Goal: Information Seeking & Learning: Find specific fact

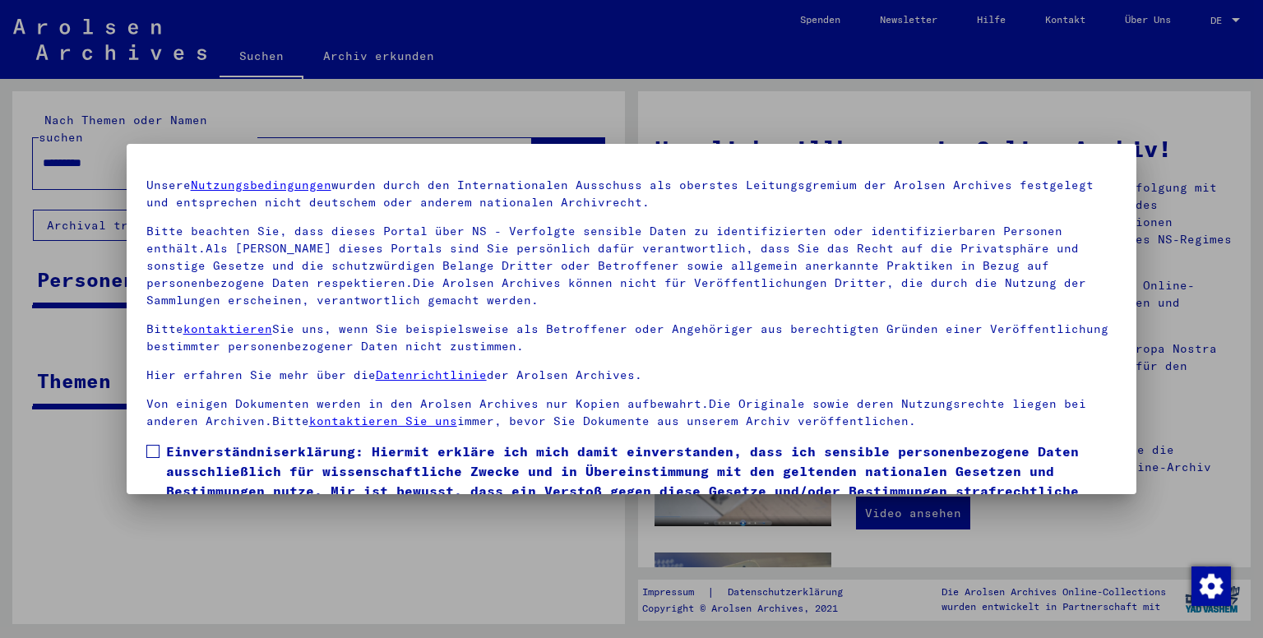
scroll to position [125, 0]
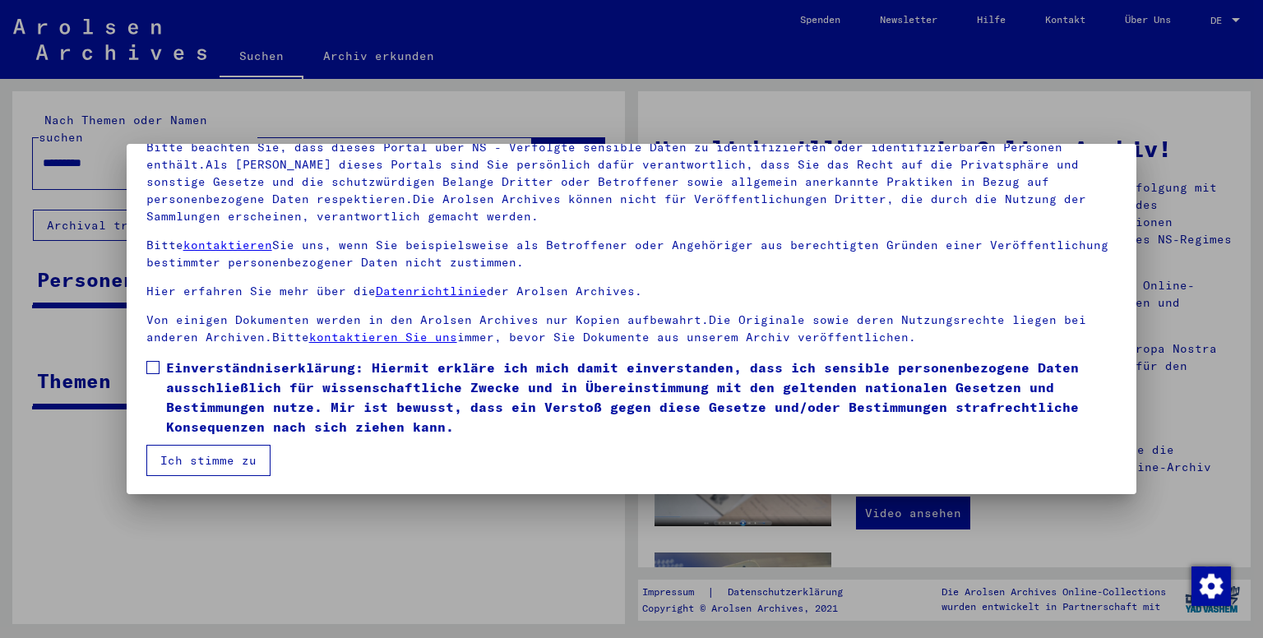
click at [181, 457] on button "Ich stimme zu" at bounding box center [208, 460] width 124 height 31
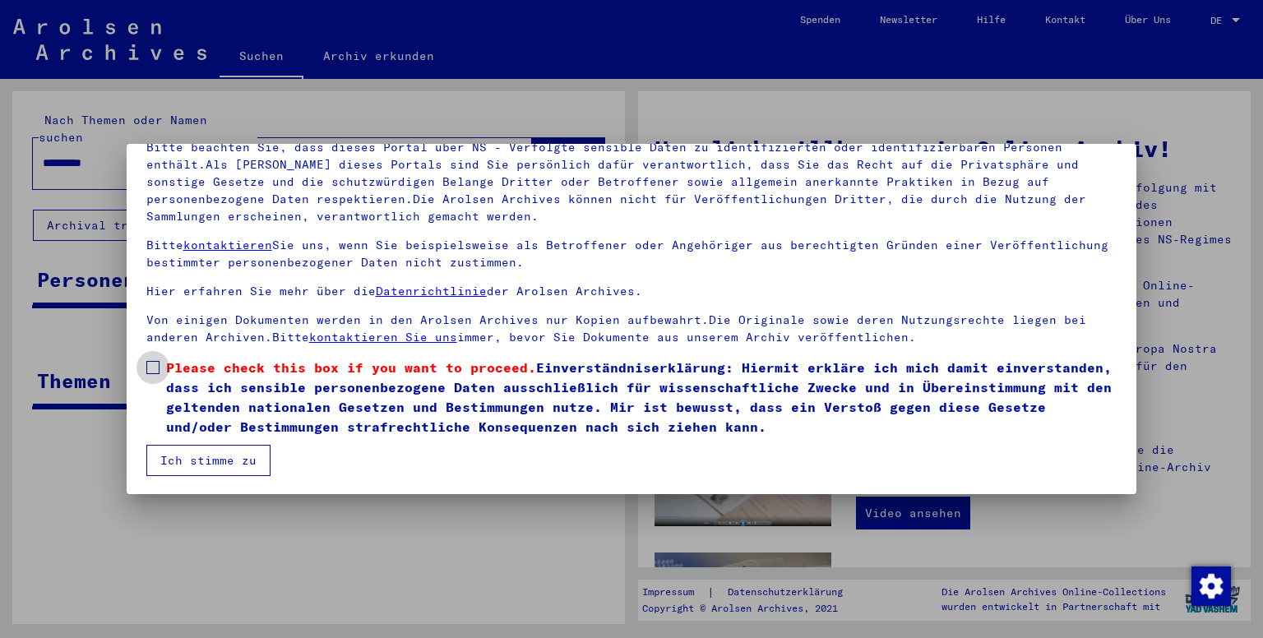
click at [155, 372] on span at bounding box center [152, 367] width 13 height 13
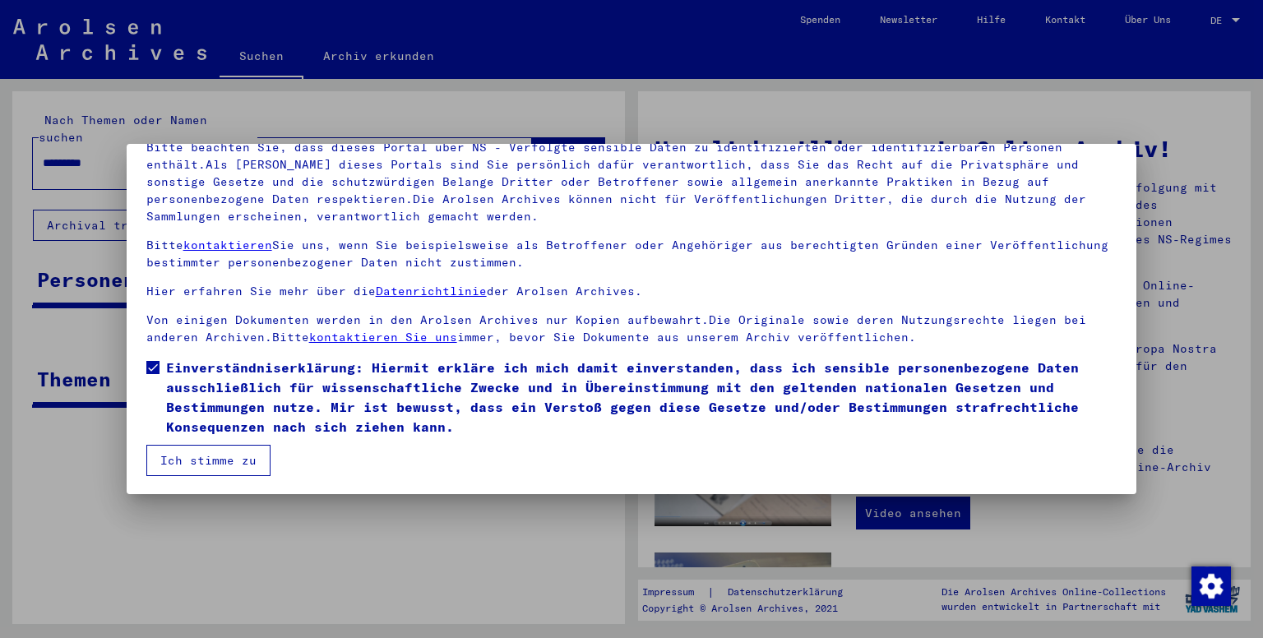
click at [182, 461] on button "Ich stimme zu" at bounding box center [208, 460] width 124 height 31
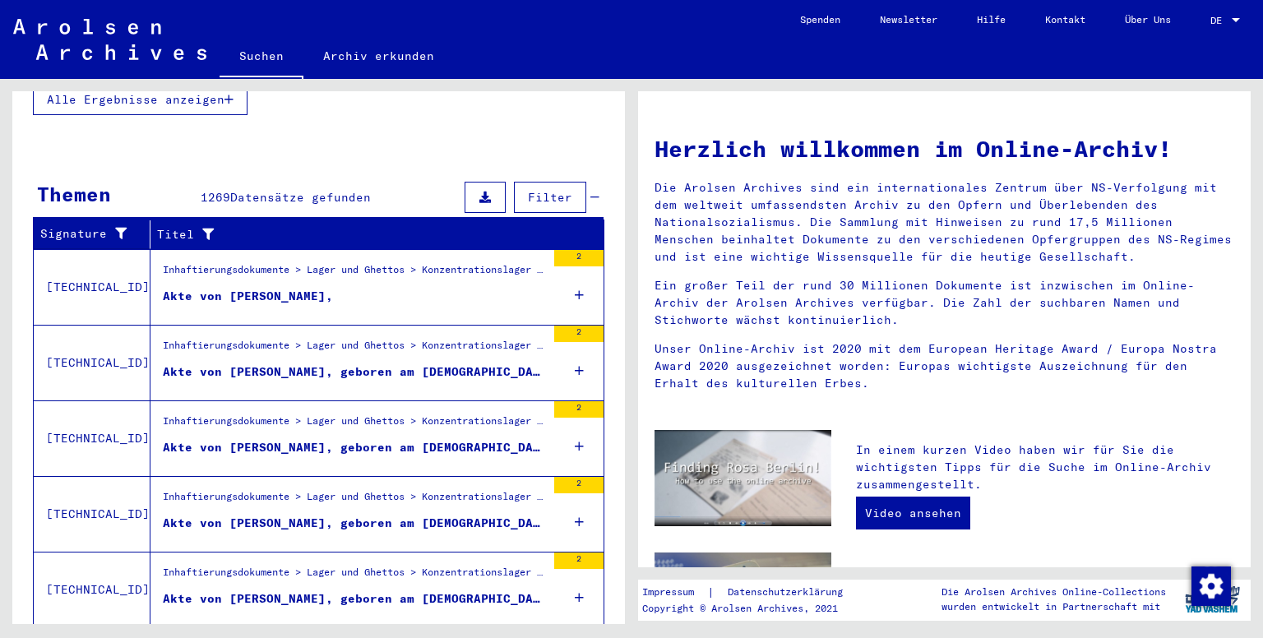
scroll to position [507, 0]
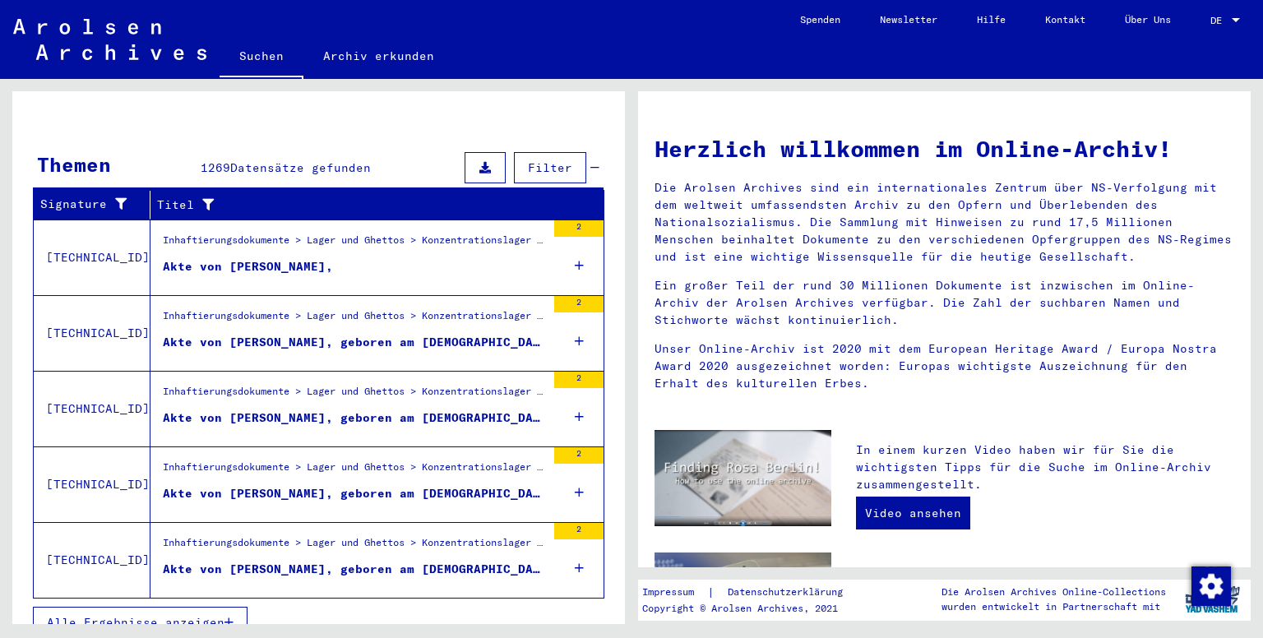
click at [227, 617] on icon "button" at bounding box center [229, 623] width 9 height 12
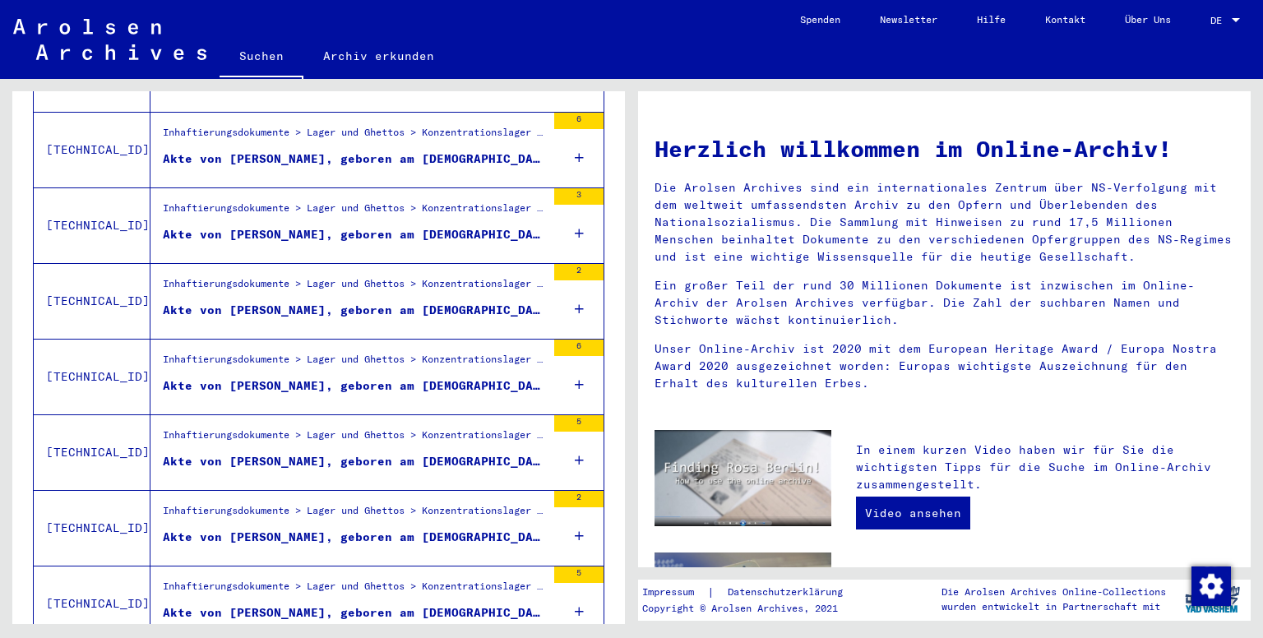
scroll to position [1767, 0]
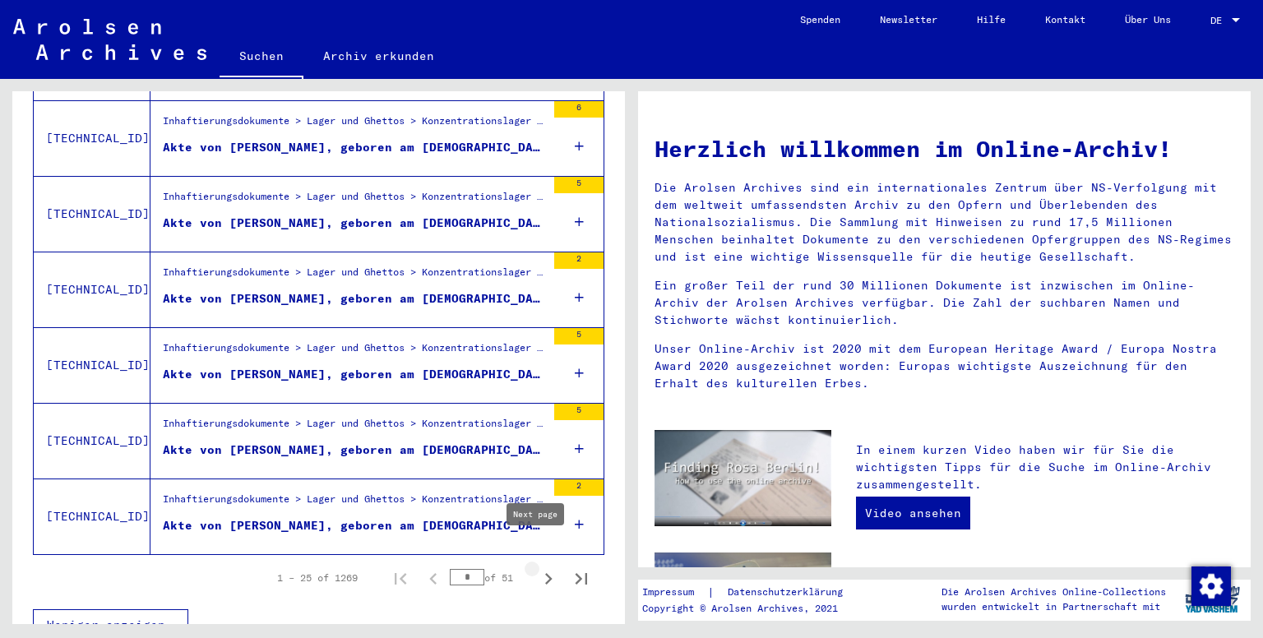
click at [537, 567] on icon "Next page" at bounding box center [548, 578] width 23 height 23
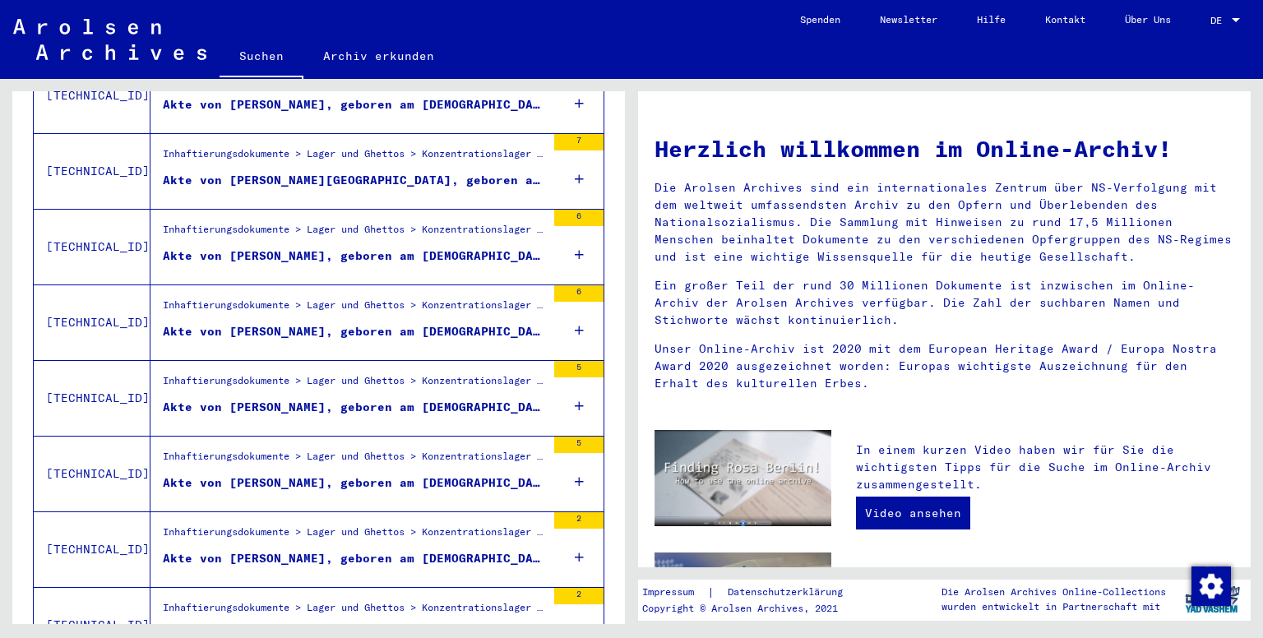
scroll to position [905, 0]
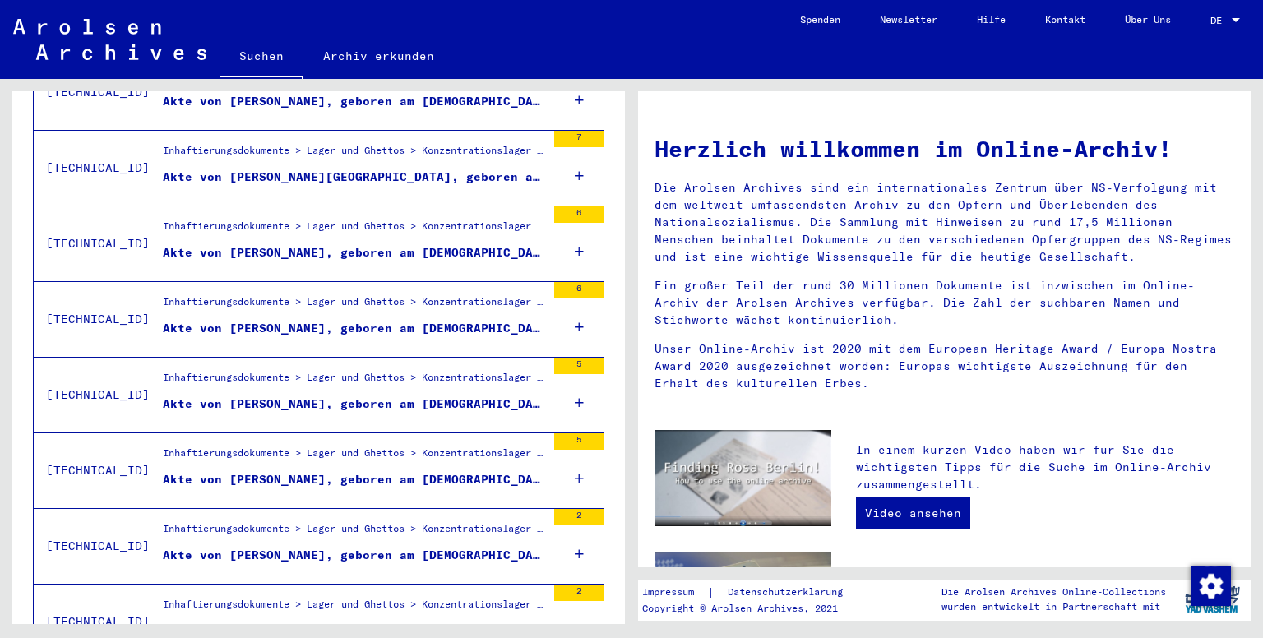
click at [325, 244] on div "Akte von [PERSON_NAME], geboren am [DEMOGRAPHIC_DATA]" at bounding box center [354, 252] width 383 height 17
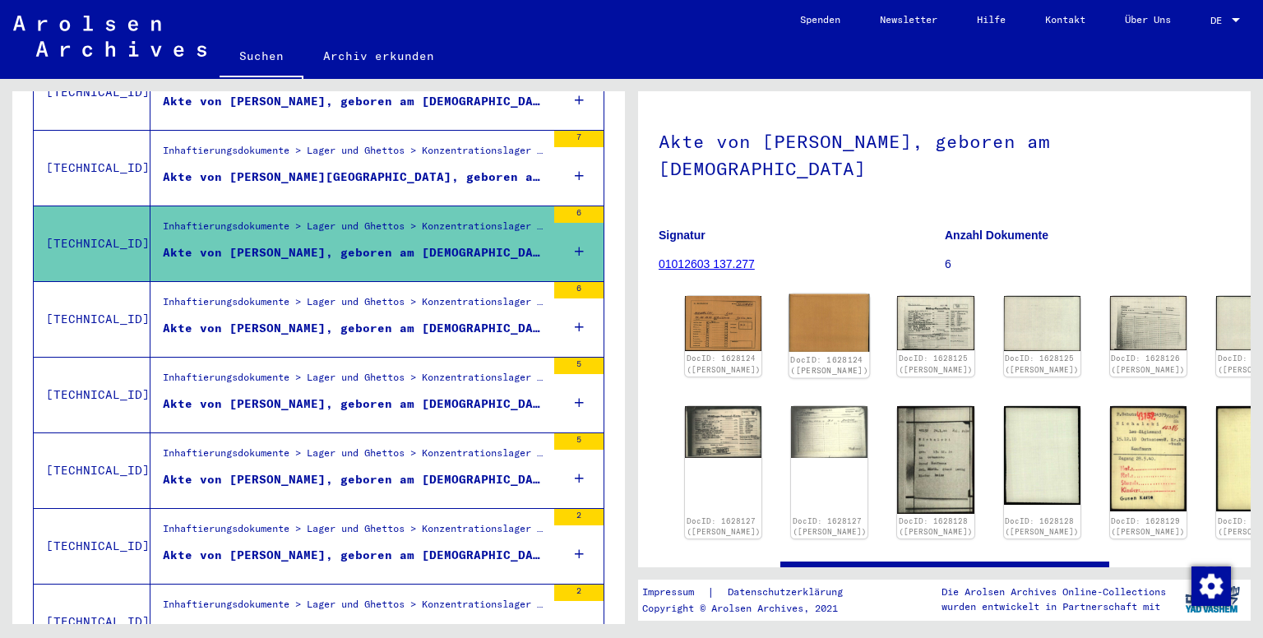
scroll to position [63, 0]
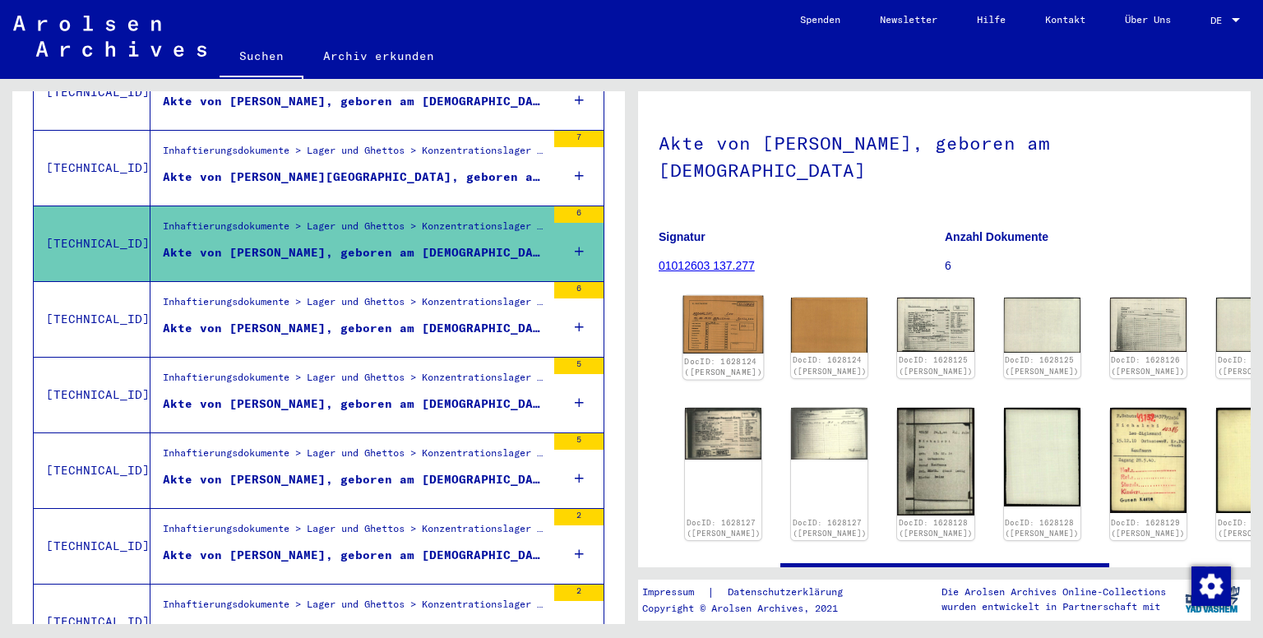
click at [728, 322] on img at bounding box center [723, 325] width 81 height 58
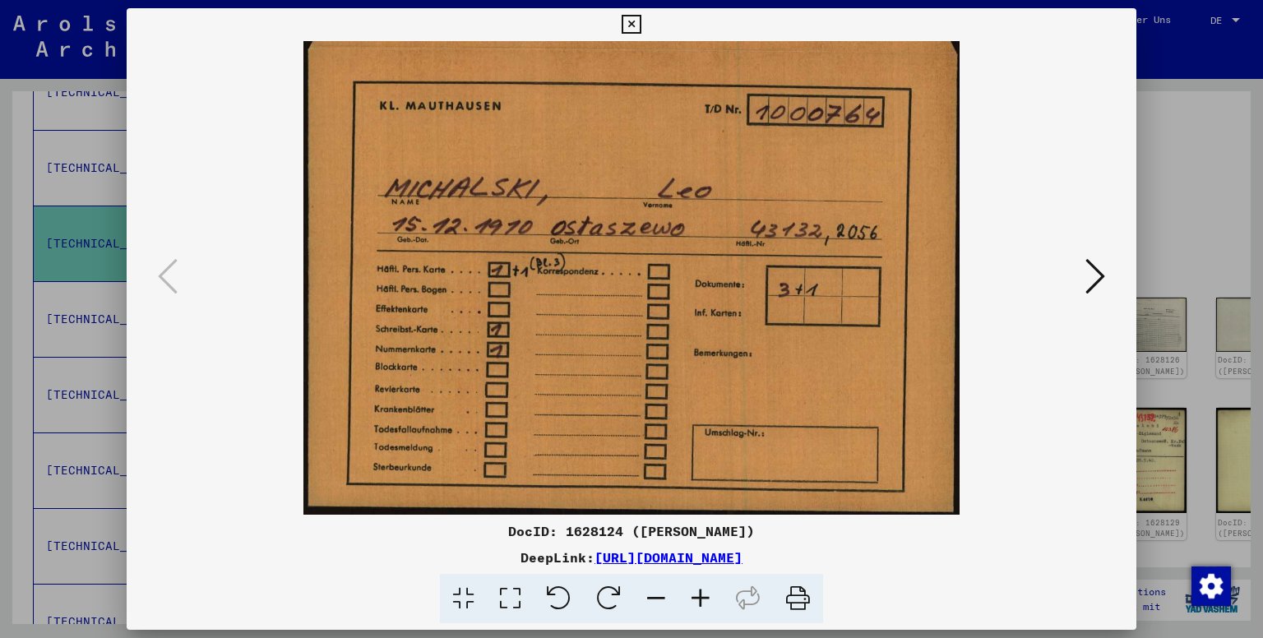
click at [1087, 279] on icon at bounding box center [1096, 276] width 20 height 39
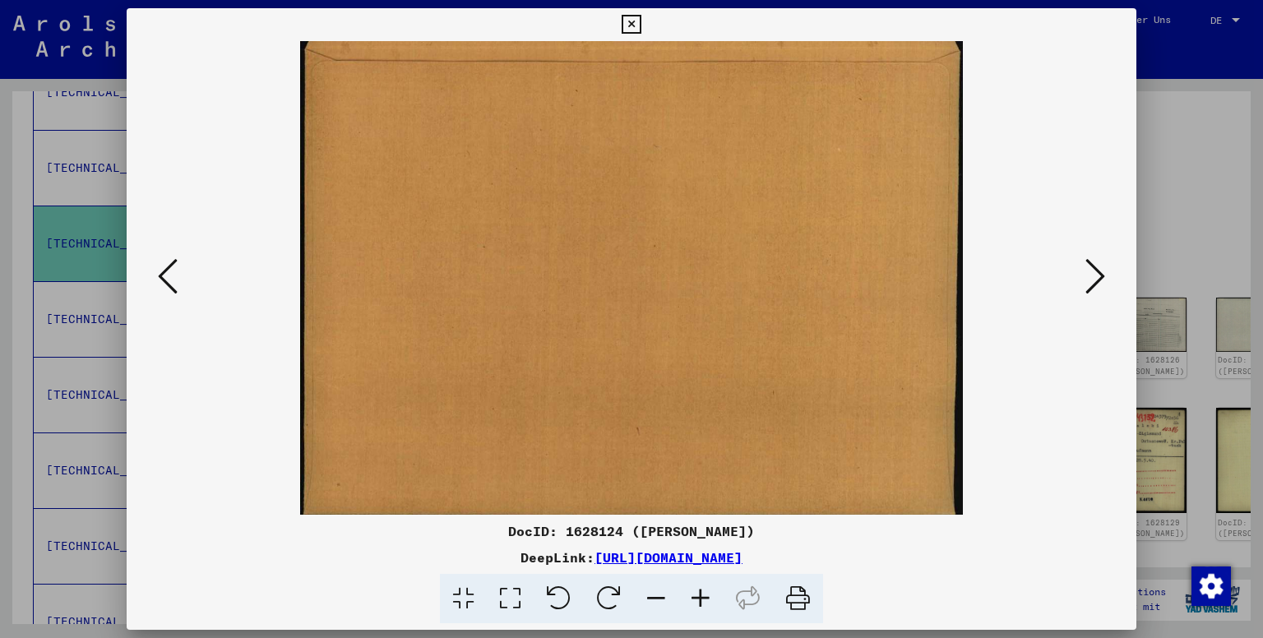
click at [1087, 279] on icon at bounding box center [1096, 276] width 20 height 39
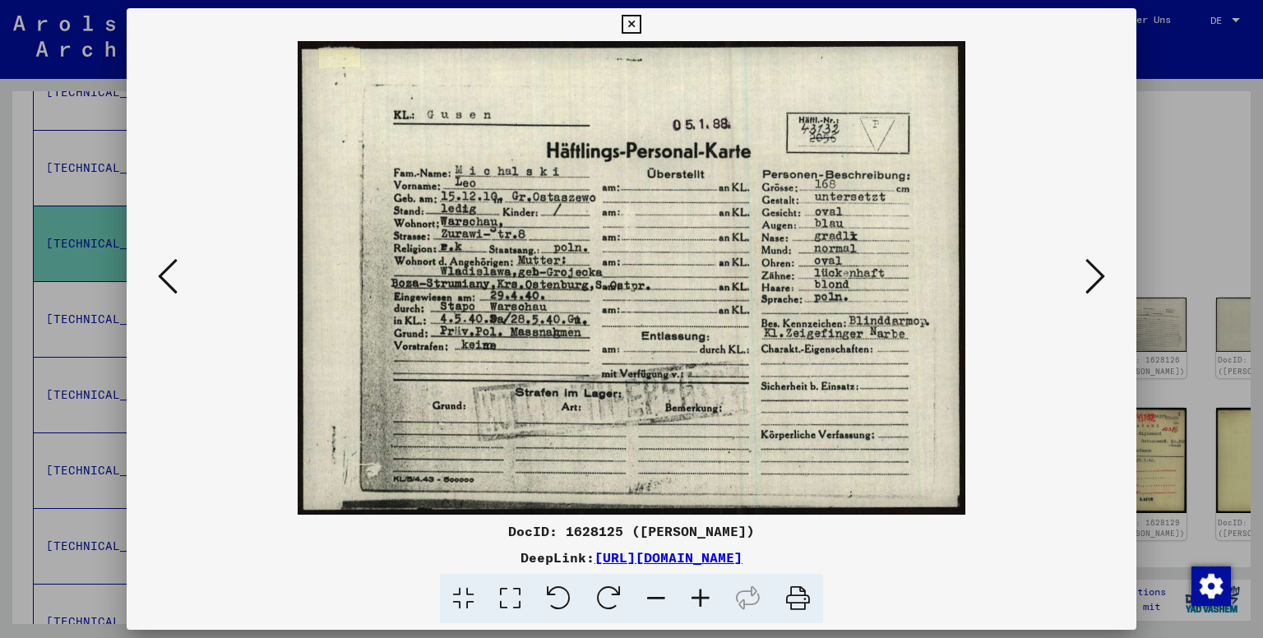
click at [1087, 279] on icon at bounding box center [1096, 276] width 20 height 39
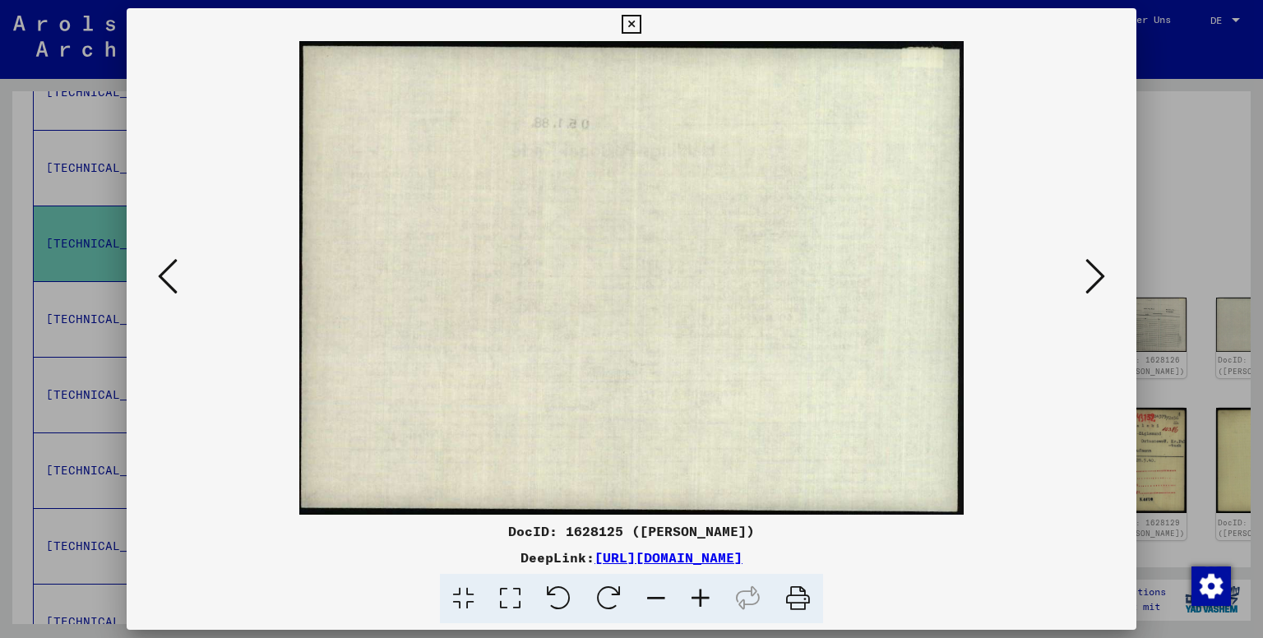
click at [1087, 279] on icon at bounding box center [1096, 276] width 20 height 39
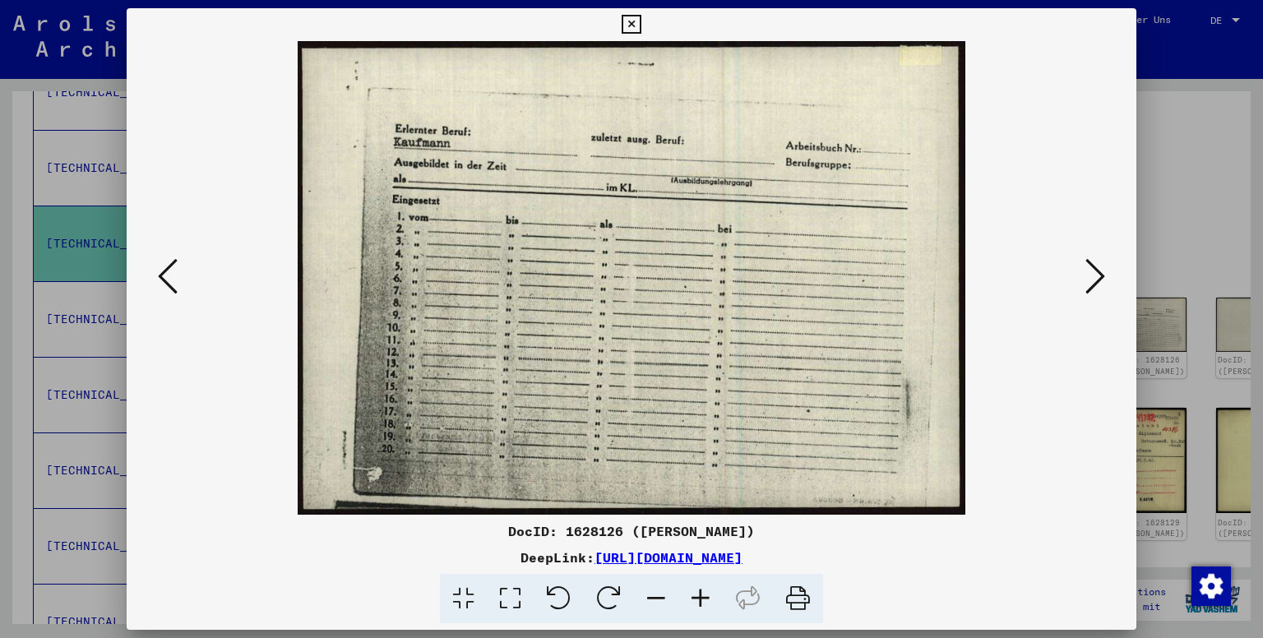
click at [1087, 279] on icon at bounding box center [1096, 276] width 20 height 39
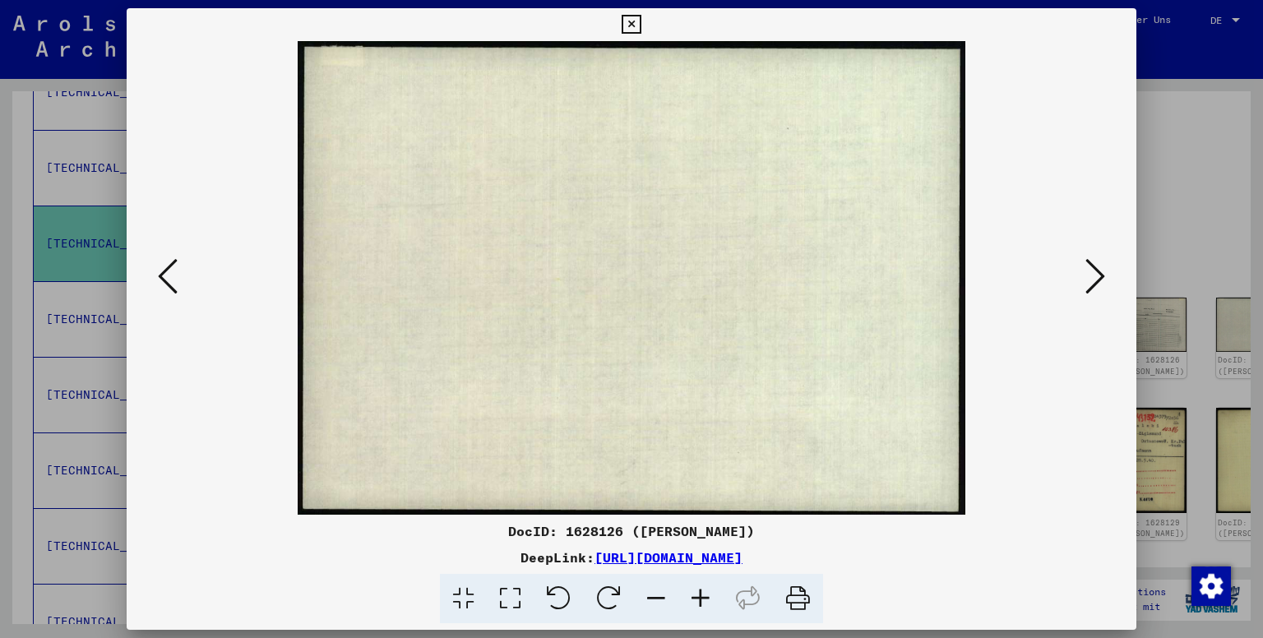
click at [1087, 279] on icon at bounding box center [1096, 276] width 20 height 39
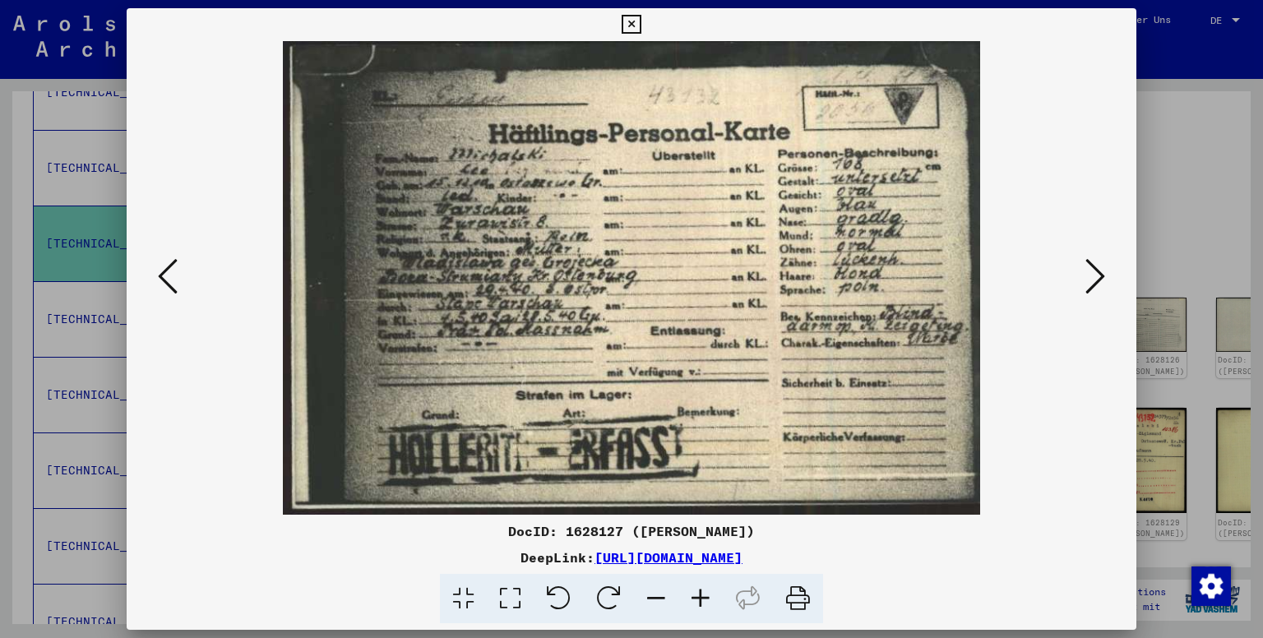
click at [1087, 279] on icon at bounding box center [1096, 276] width 20 height 39
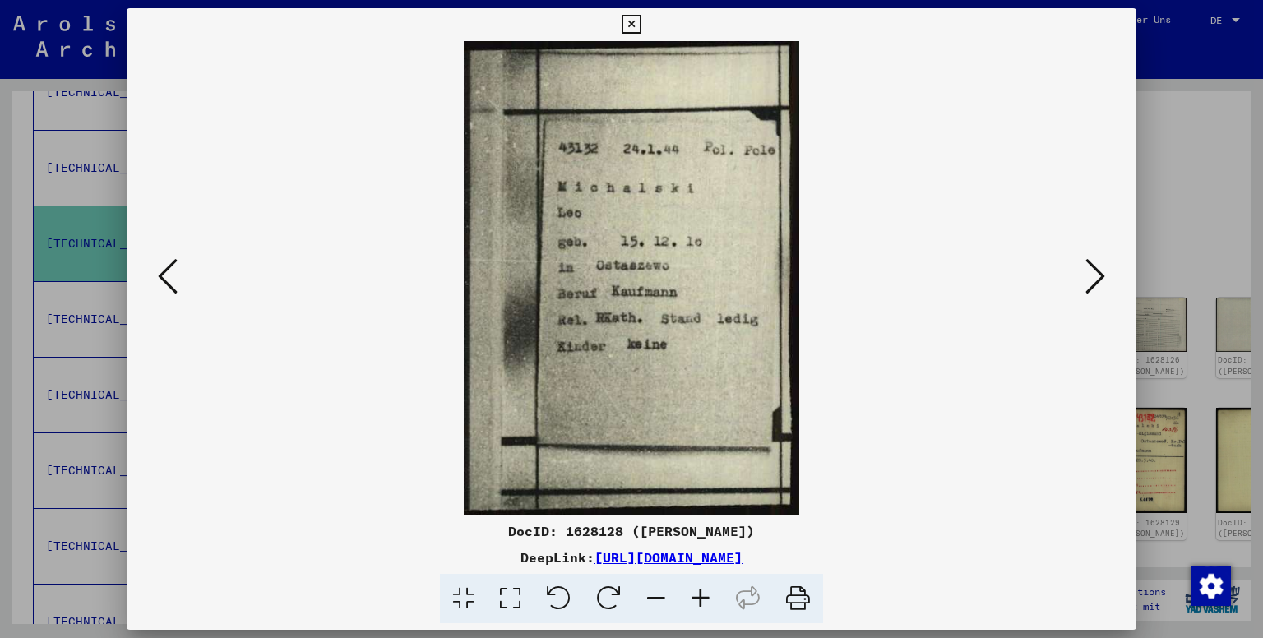
click at [1087, 279] on icon at bounding box center [1096, 276] width 20 height 39
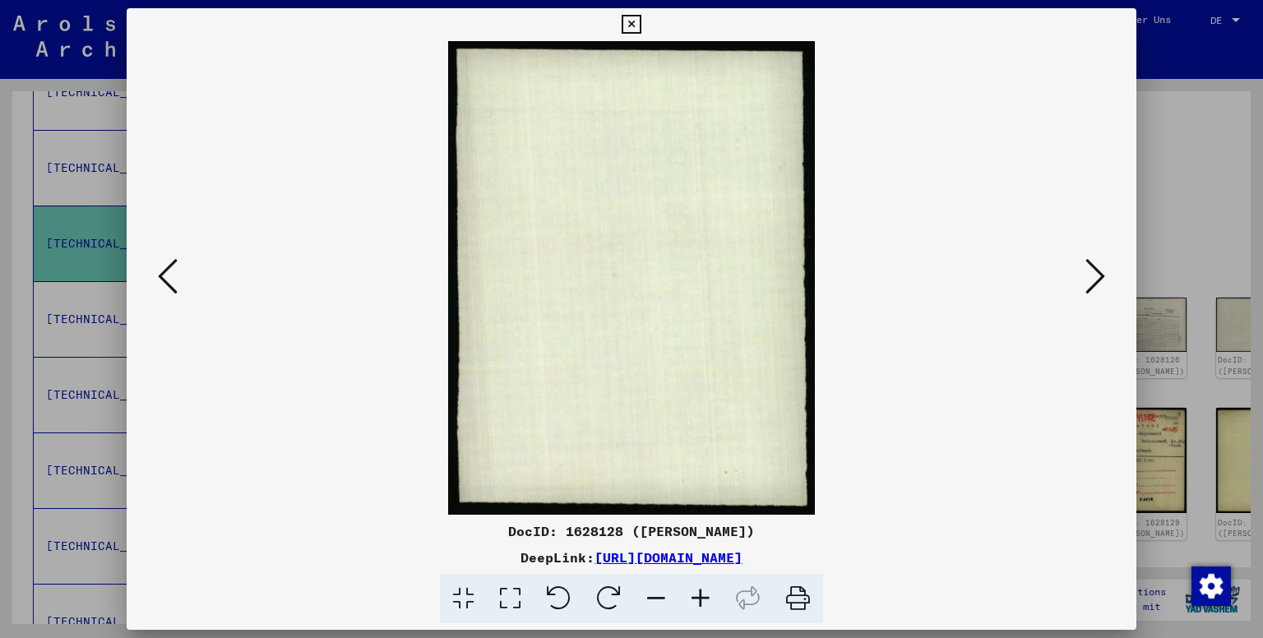
click at [1087, 279] on icon at bounding box center [1096, 276] width 20 height 39
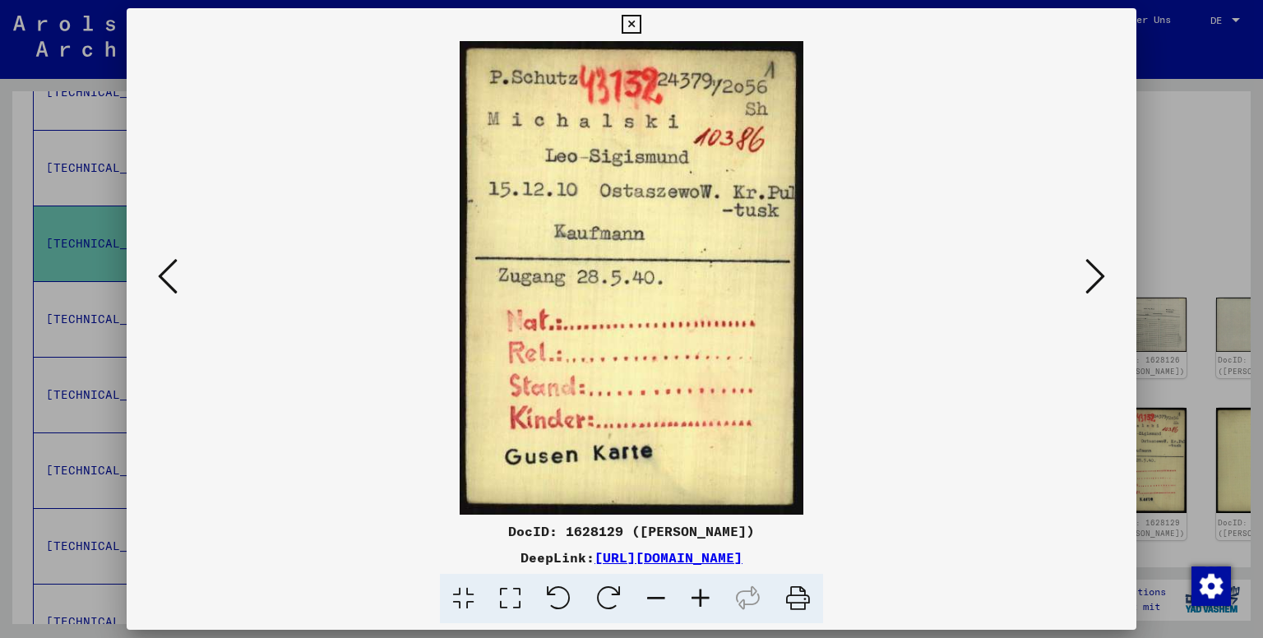
click at [1087, 279] on icon at bounding box center [1096, 276] width 20 height 39
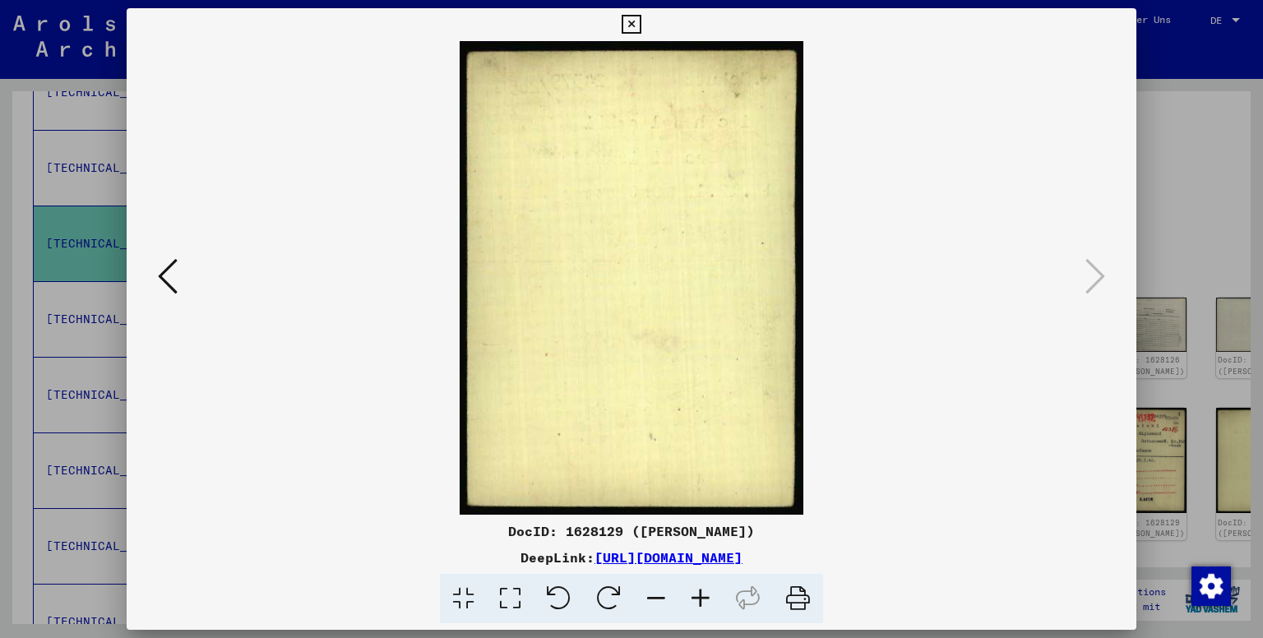
click at [92, 334] on div at bounding box center [631, 319] width 1263 height 638
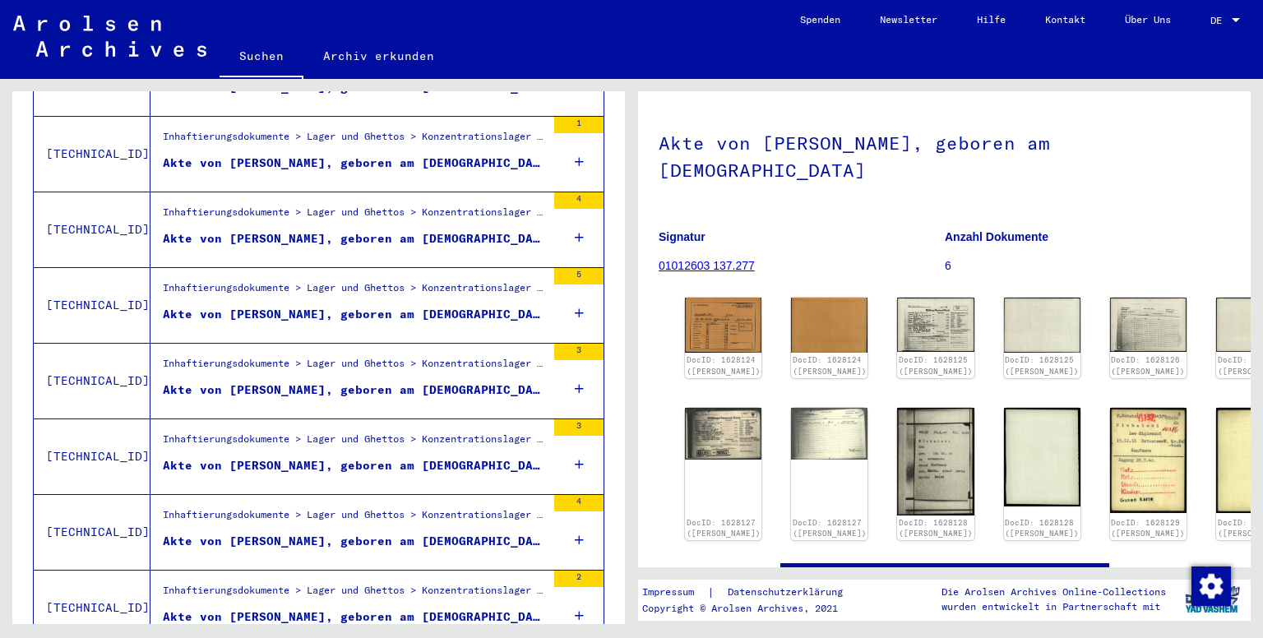
scroll to position [1767, 0]
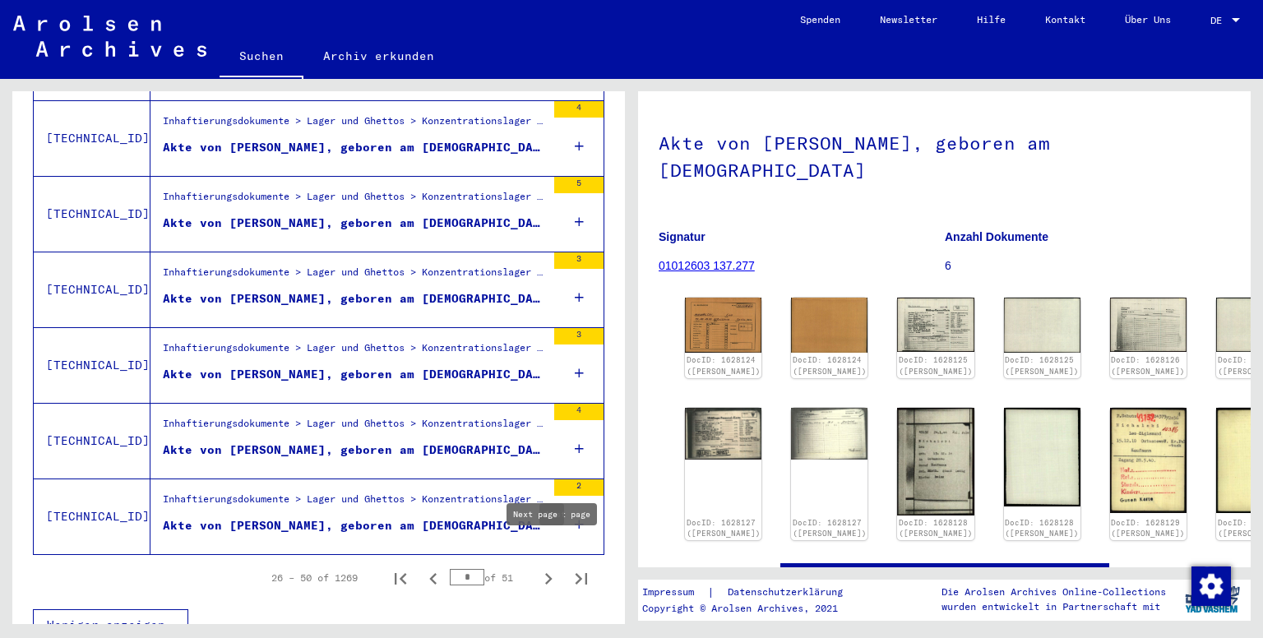
click at [537, 567] on icon "Next page" at bounding box center [548, 578] width 23 height 23
click at [545, 573] on icon "Next page" at bounding box center [548, 579] width 7 height 12
type input "*"
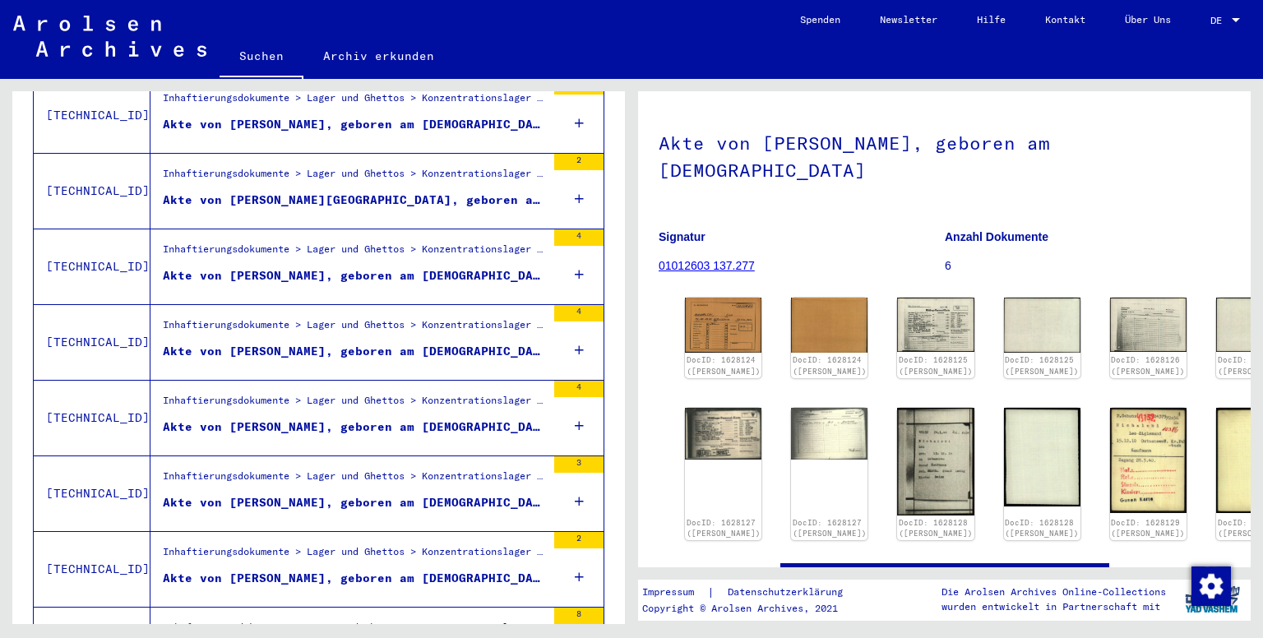
scroll to position [1026, 0]
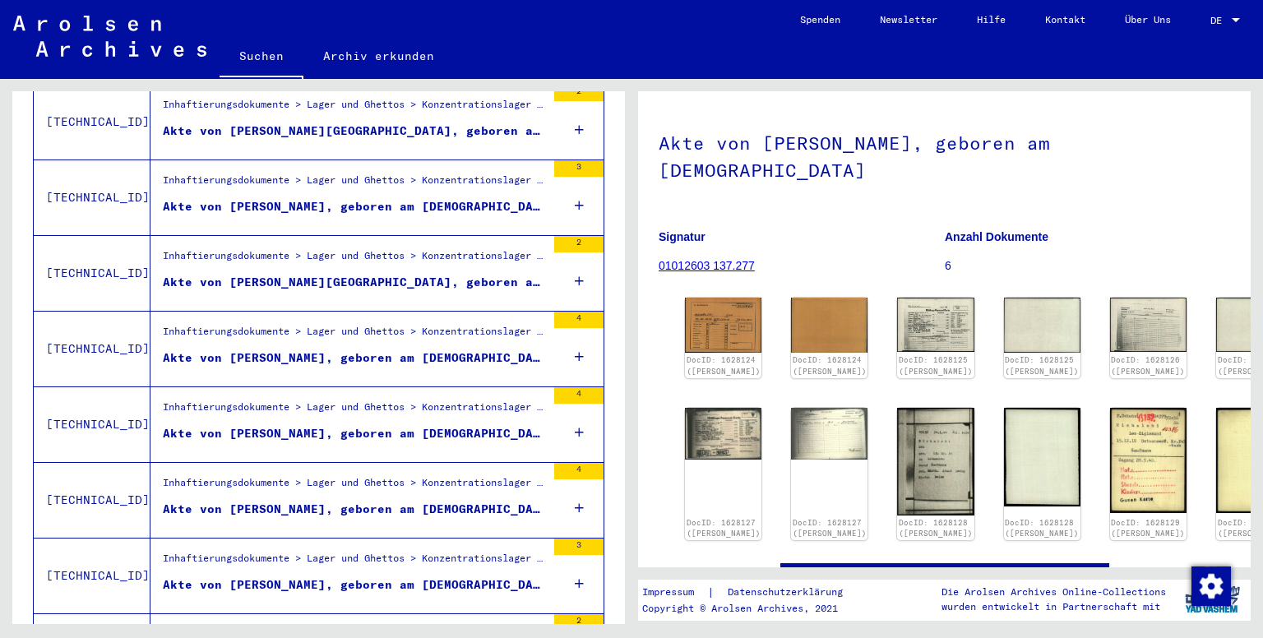
click at [424, 173] on div "Inhaftierungsdokumente > Lager und Ghettos > Konzentrationslager Mittelbau ([GE…" at bounding box center [354, 184] width 383 height 23
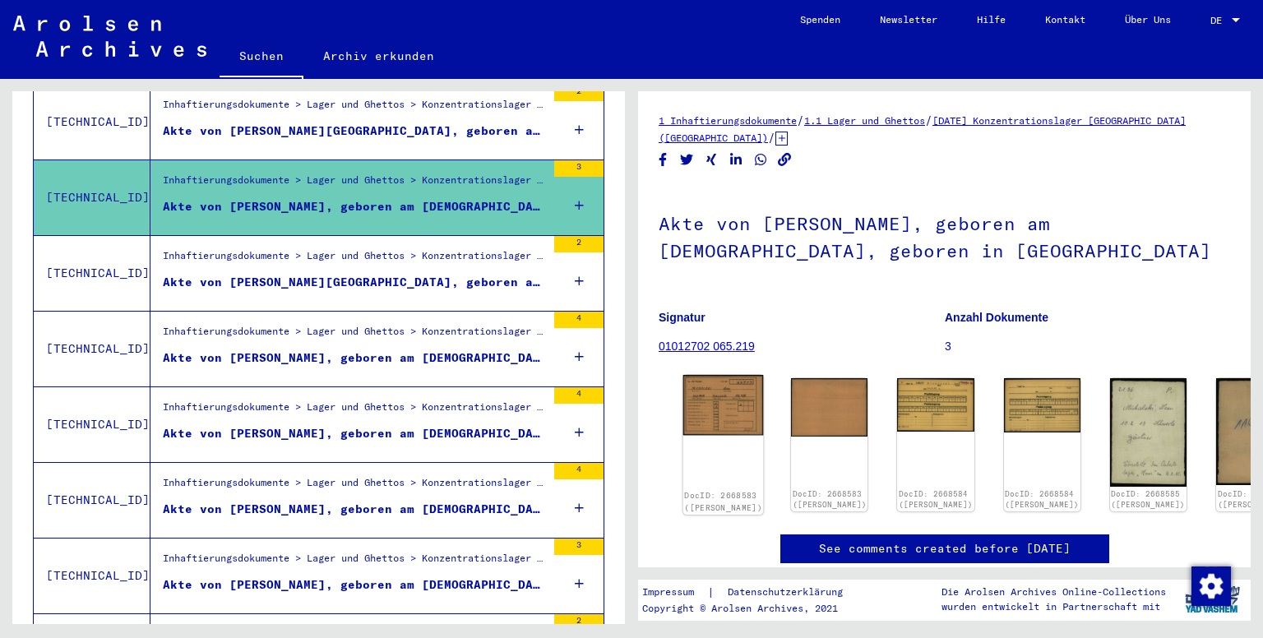
click at [697, 404] on img at bounding box center [723, 405] width 81 height 60
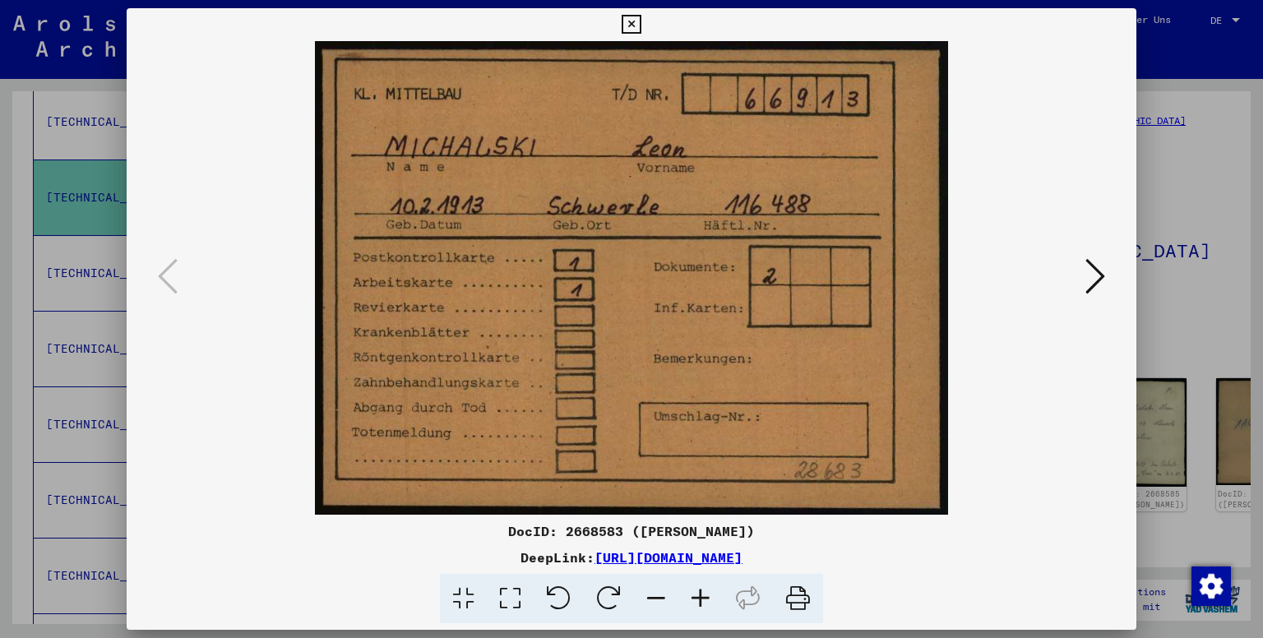
click at [1091, 281] on icon at bounding box center [1096, 276] width 20 height 39
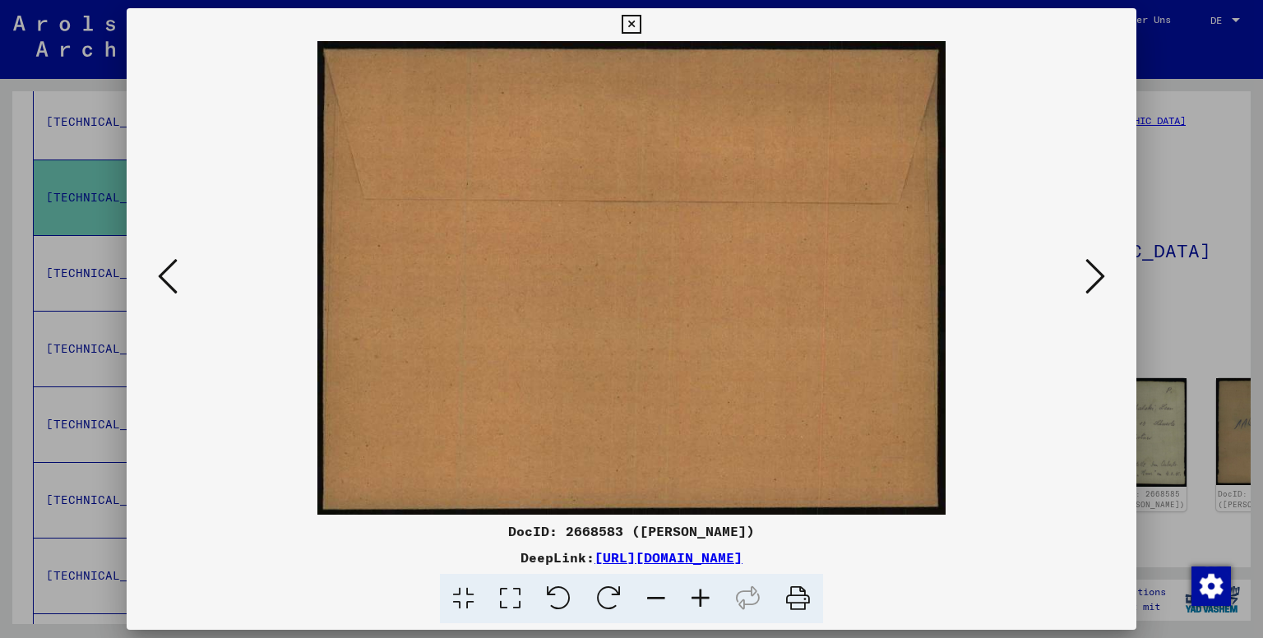
click at [1091, 281] on icon at bounding box center [1096, 276] width 20 height 39
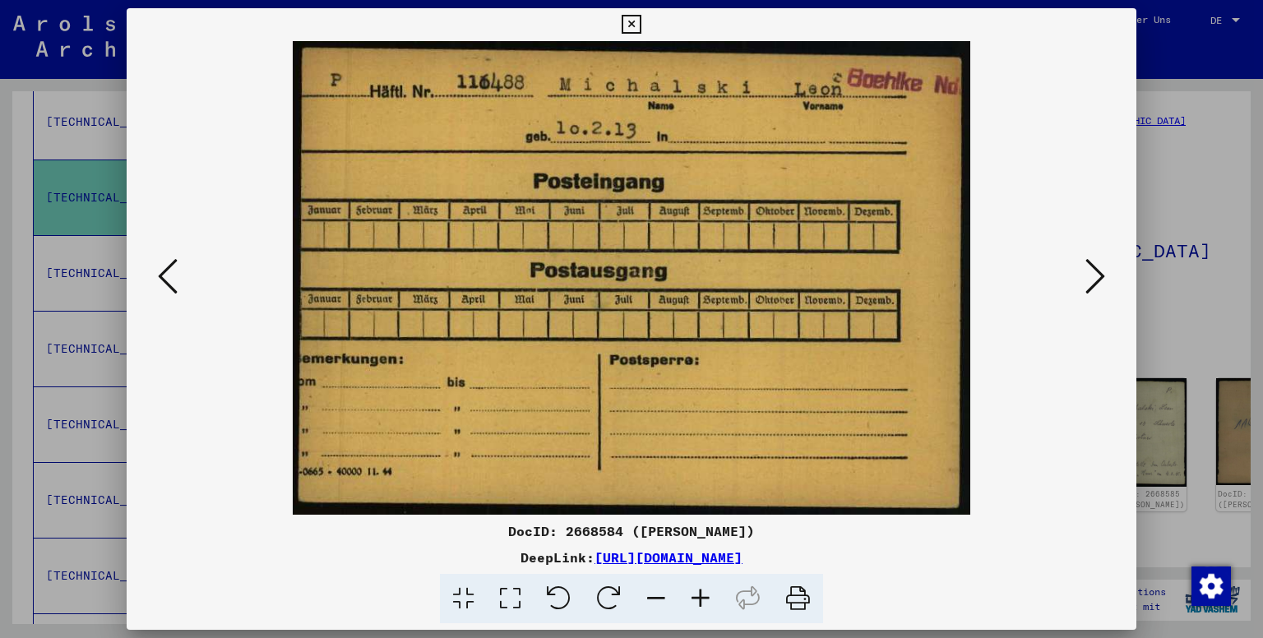
click at [1091, 281] on icon at bounding box center [1096, 276] width 20 height 39
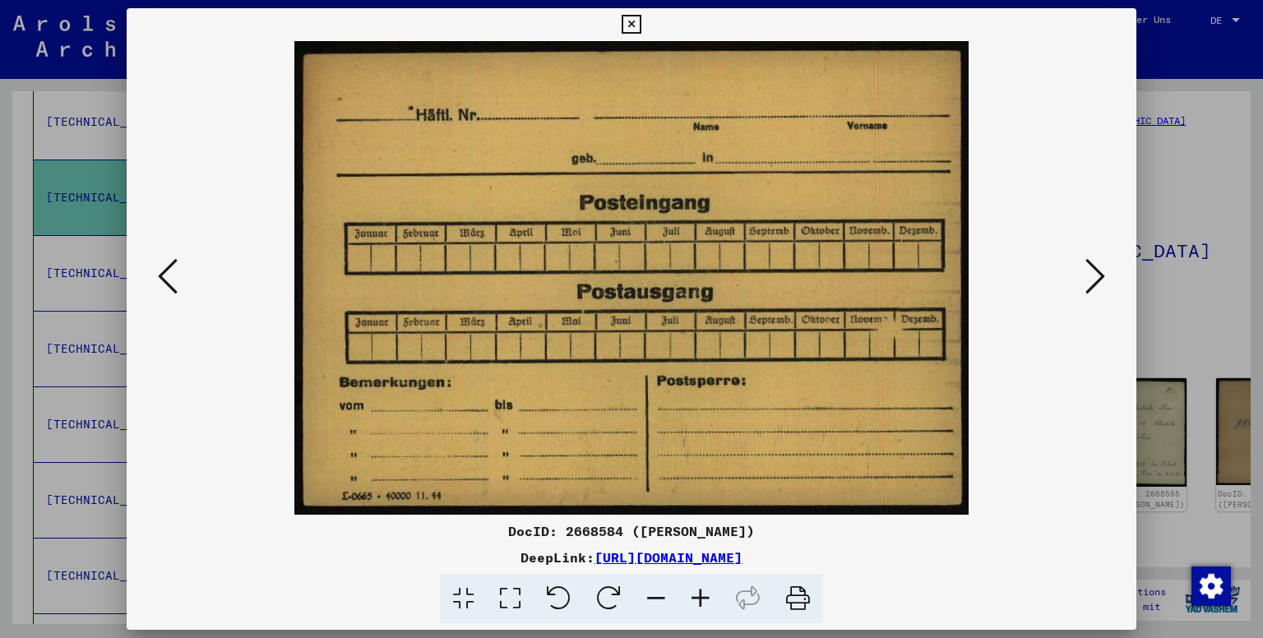
click at [1091, 281] on icon at bounding box center [1096, 276] width 20 height 39
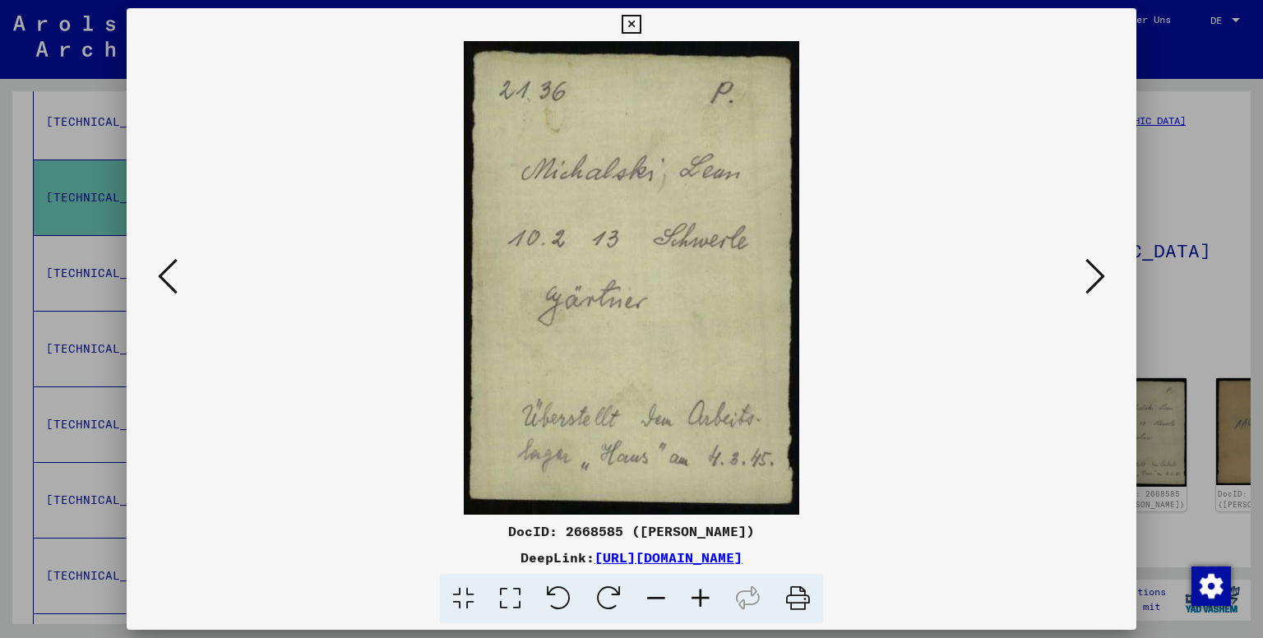
click at [1091, 281] on icon at bounding box center [1096, 276] width 20 height 39
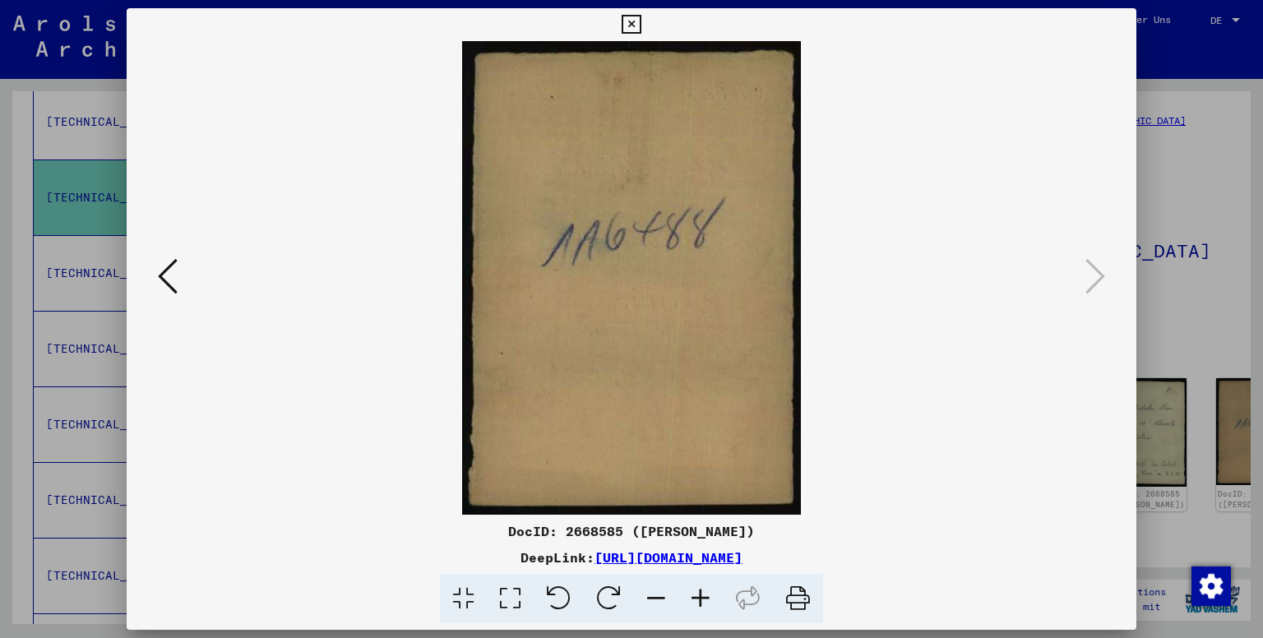
click at [178, 257] on button at bounding box center [168, 277] width 30 height 47
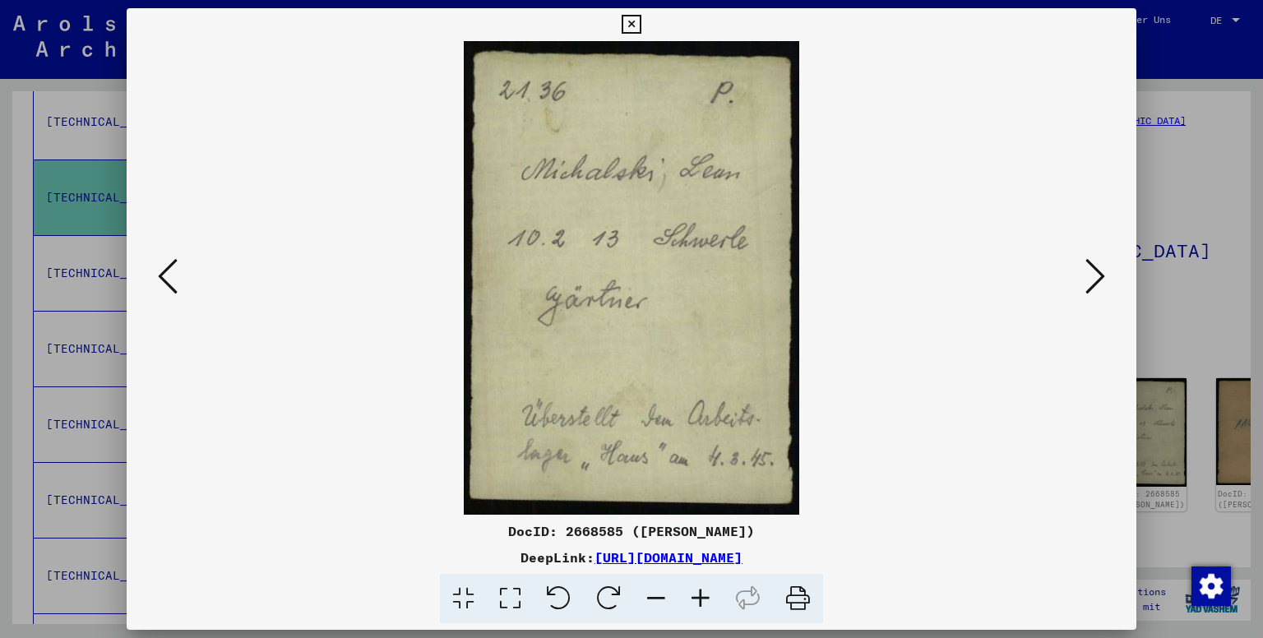
click at [178, 257] on button at bounding box center [168, 277] width 30 height 47
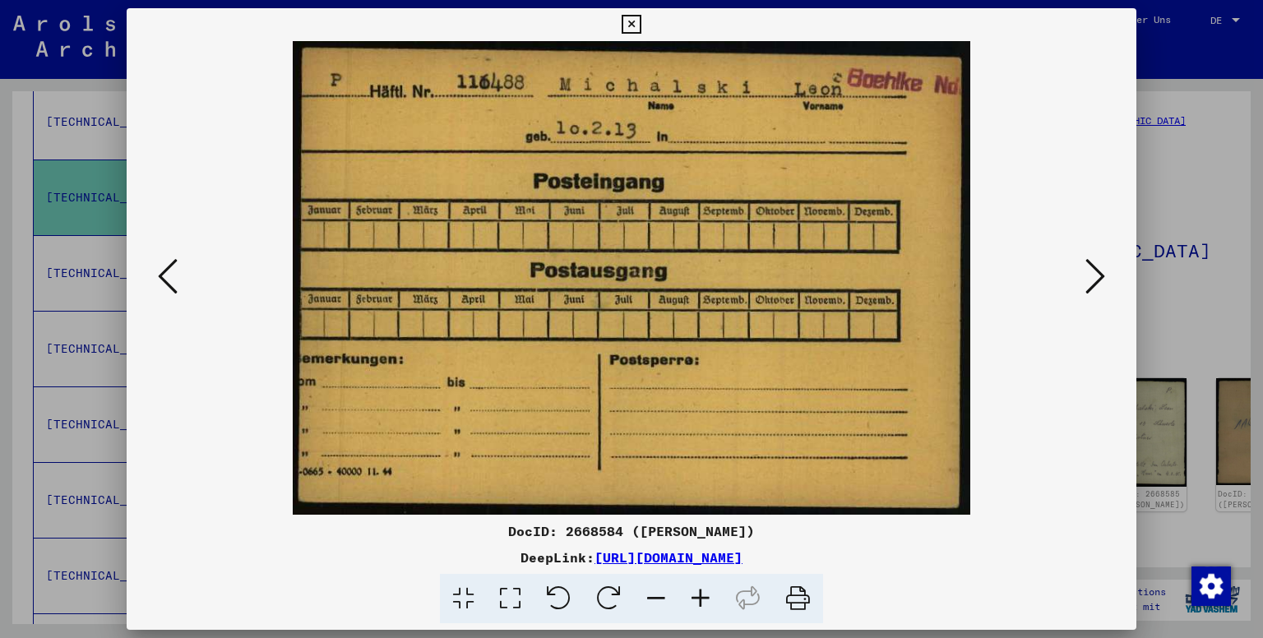
click at [178, 257] on button at bounding box center [168, 277] width 30 height 47
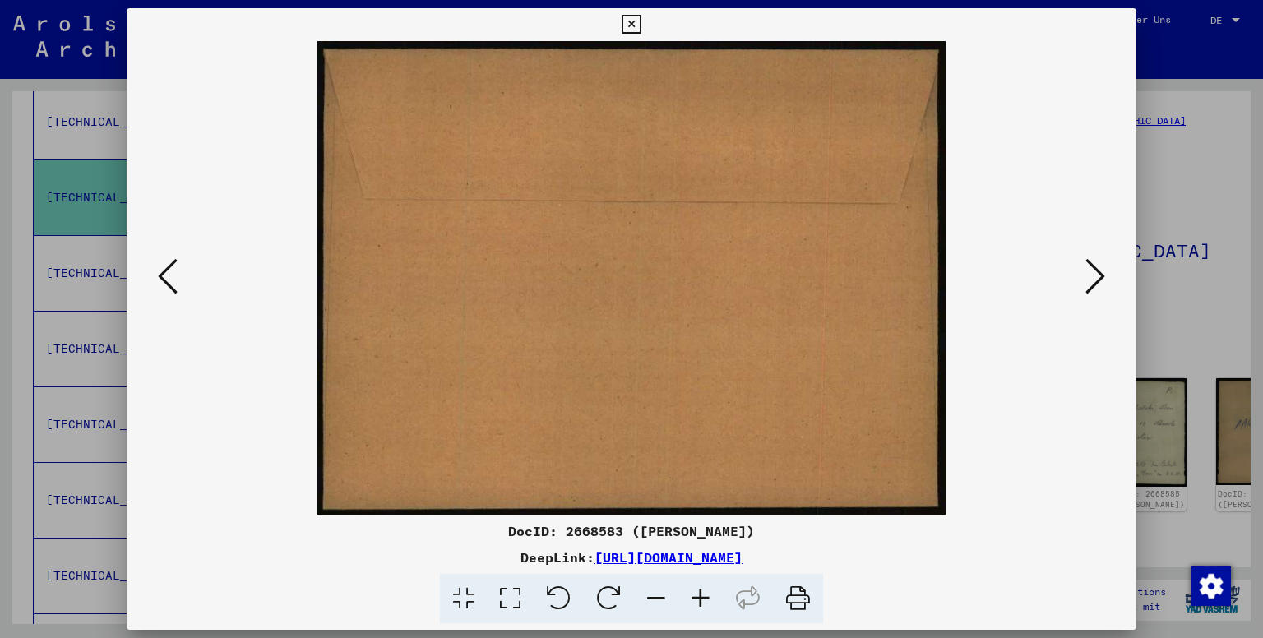
click at [178, 257] on button at bounding box center [168, 277] width 30 height 47
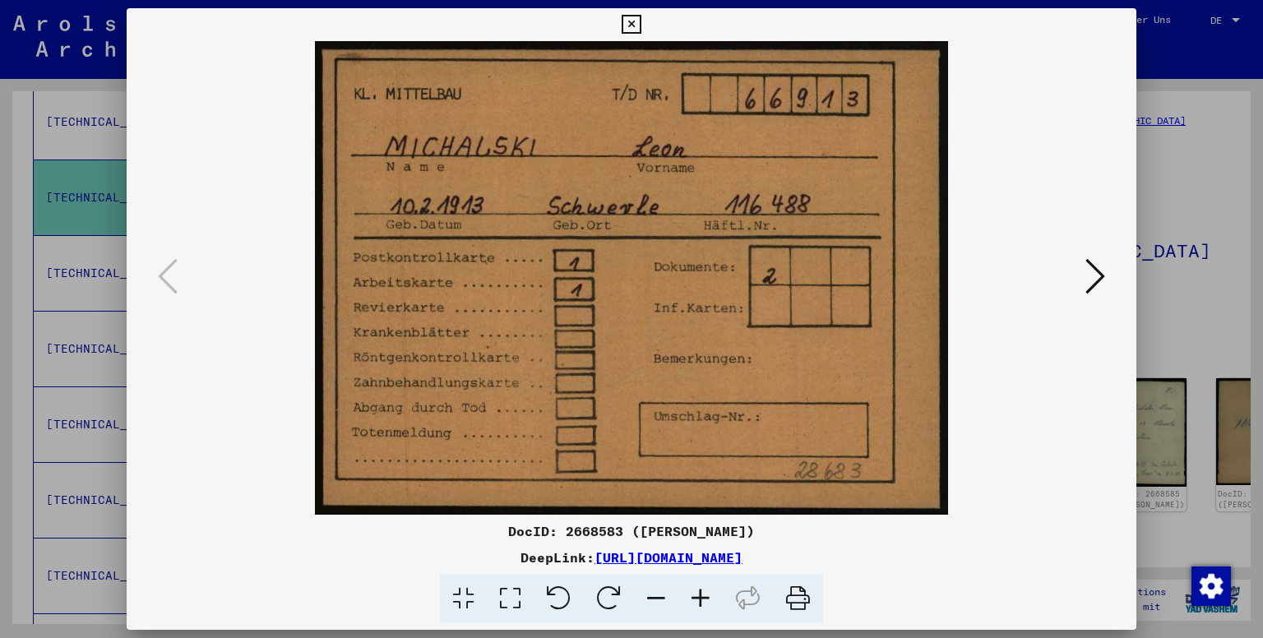
click at [1197, 285] on div at bounding box center [631, 319] width 1263 height 638
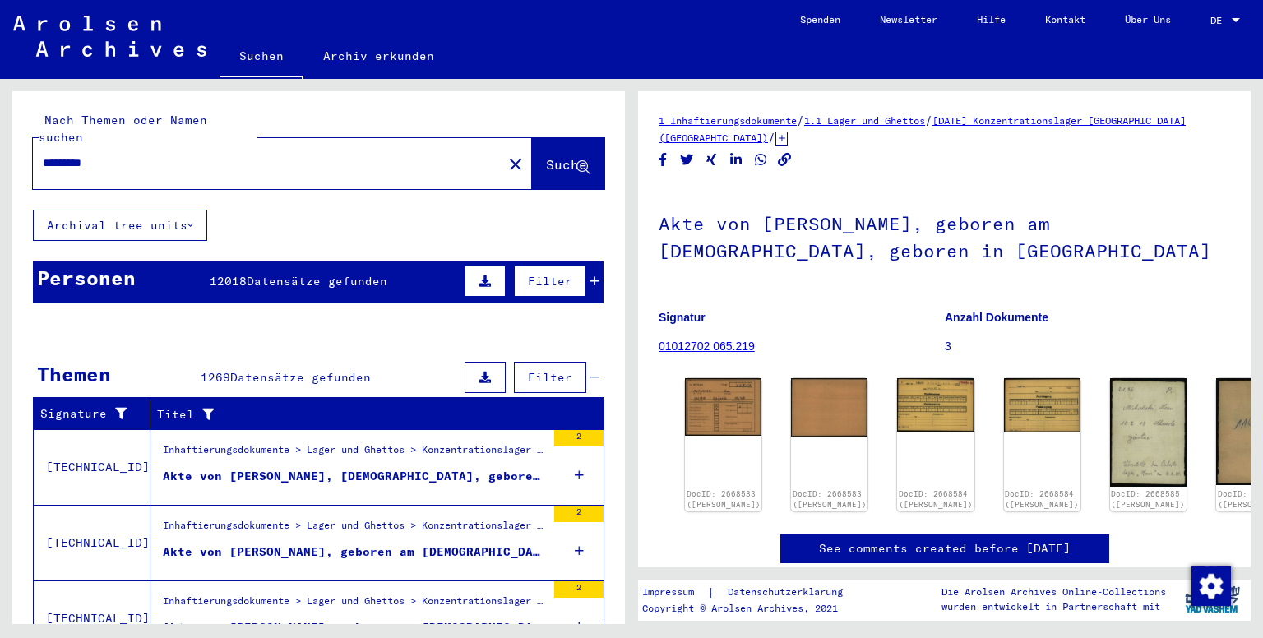
click at [187, 155] on input "*********" at bounding box center [268, 163] width 450 height 17
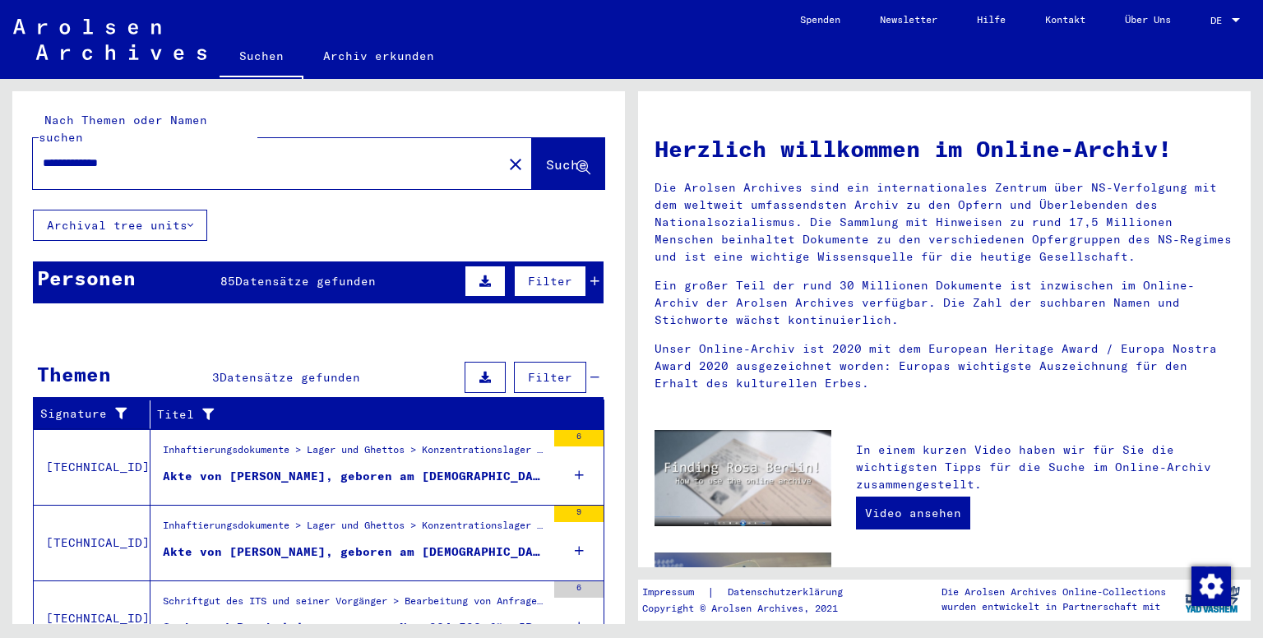
click at [190, 155] on input "**********" at bounding box center [263, 163] width 440 height 17
type input "**********"
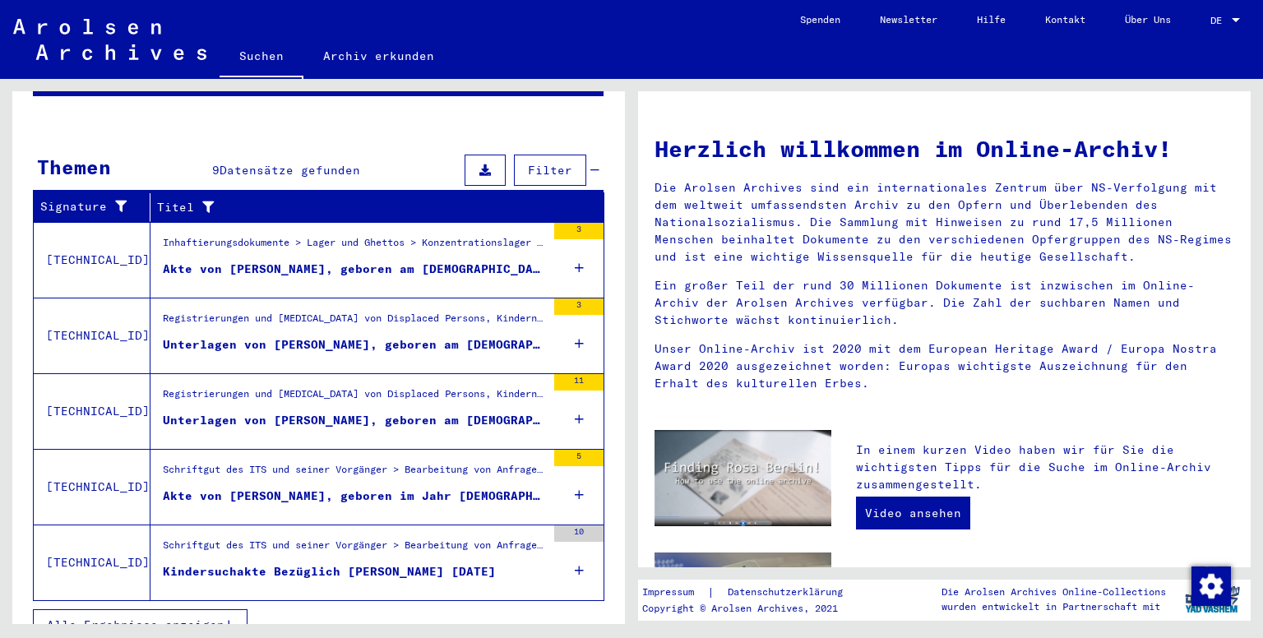
scroll to position [211, 0]
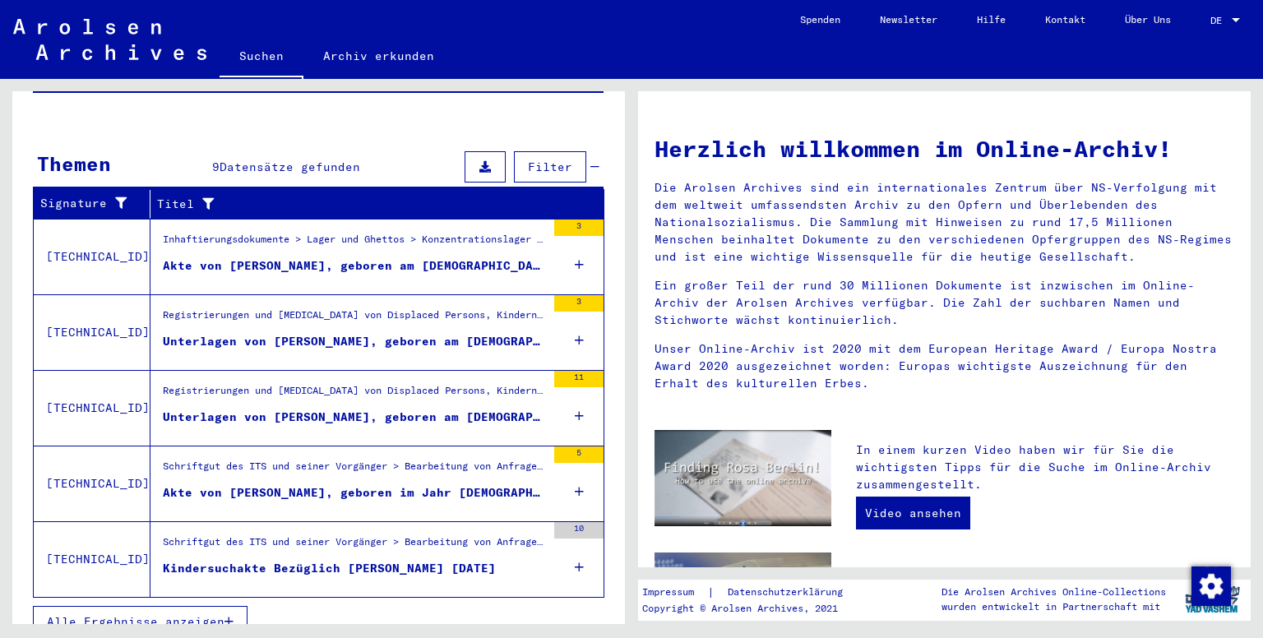
click at [405, 257] on div "Akte von [PERSON_NAME], geboren am [DEMOGRAPHIC_DATA], geboren in [GEOGRAPHIC_D…" at bounding box center [354, 265] width 383 height 17
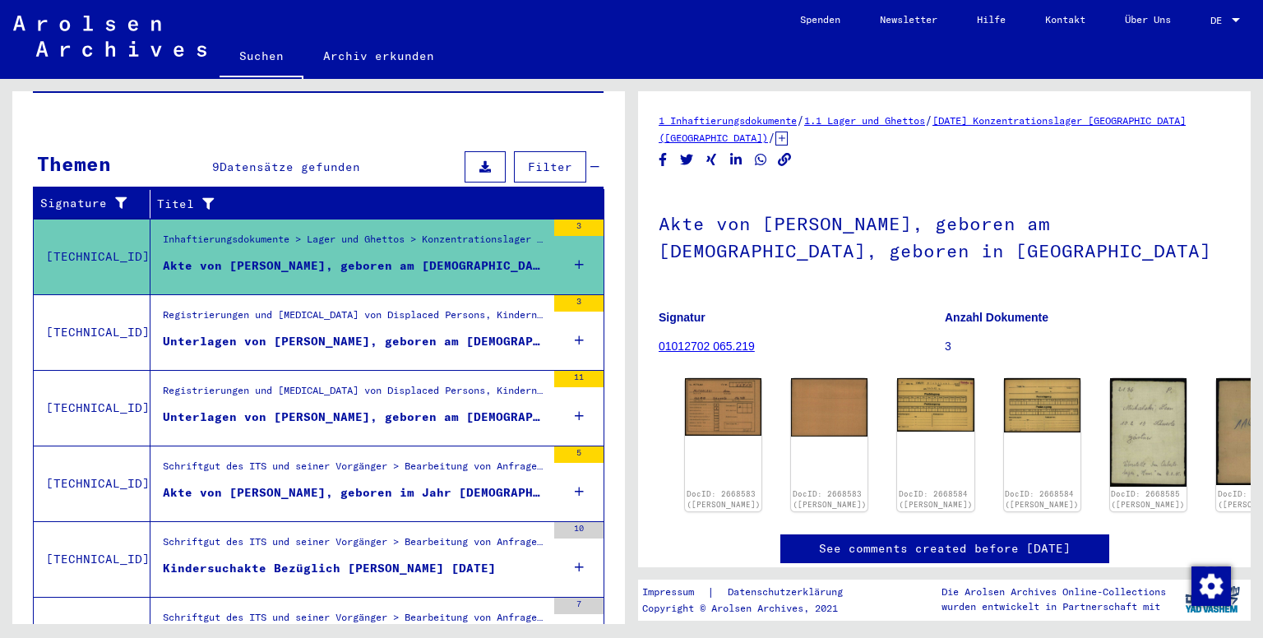
click at [481, 333] on div "Unterlagen von [PERSON_NAME], geboren am [DEMOGRAPHIC_DATA], geboren in [GEOGRA…" at bounding box center [354, 341] width 383 height 17
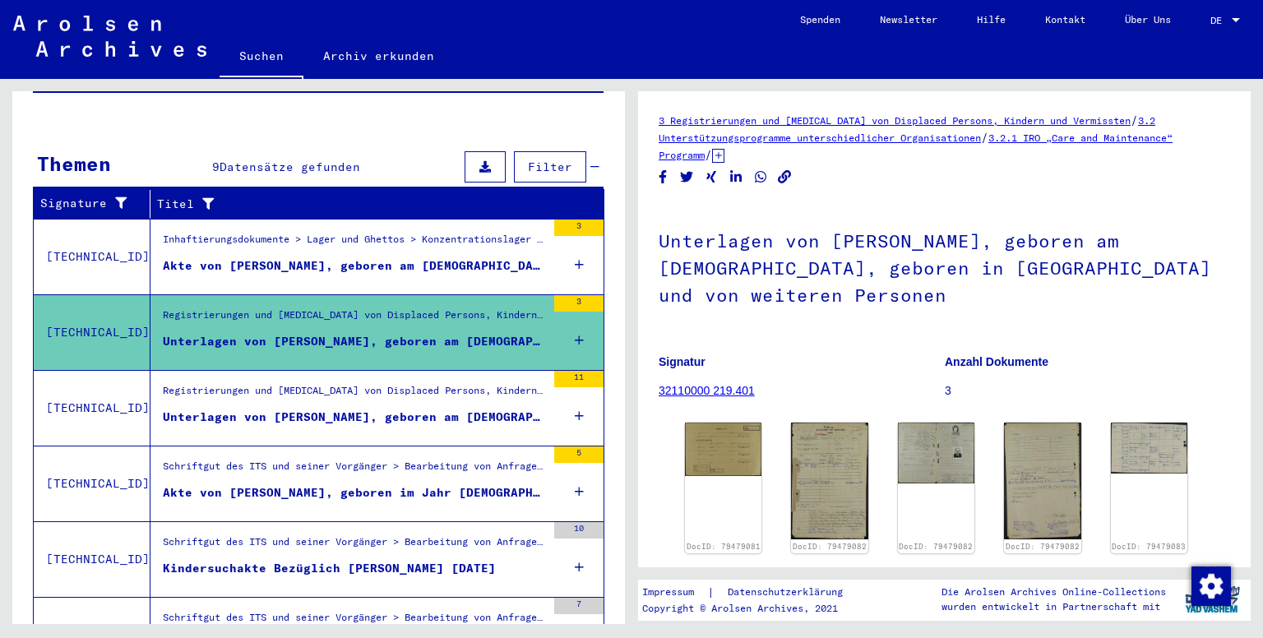
click at [492, 409] on div "Unterlagen von [PERSON_NAME], geboren am [DEMOGRAPHIC_DATA], geboren in [GEOGRA…" at bounding box center [354, 417] width 383 height 17
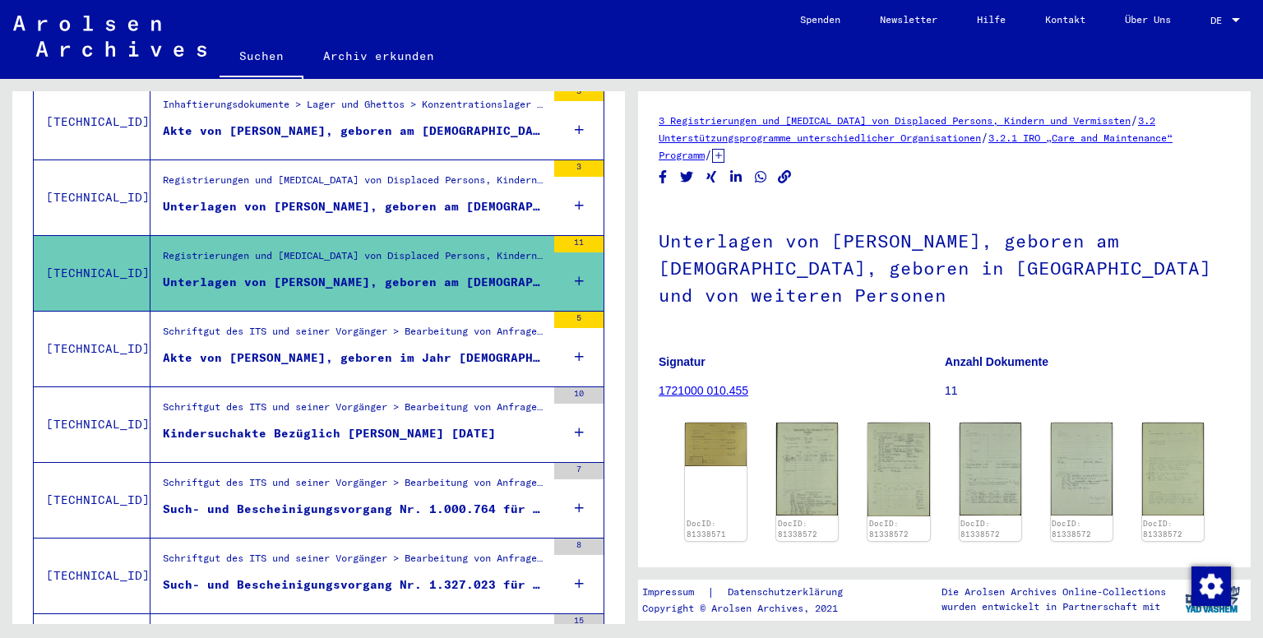
scroll to position [375, 0]
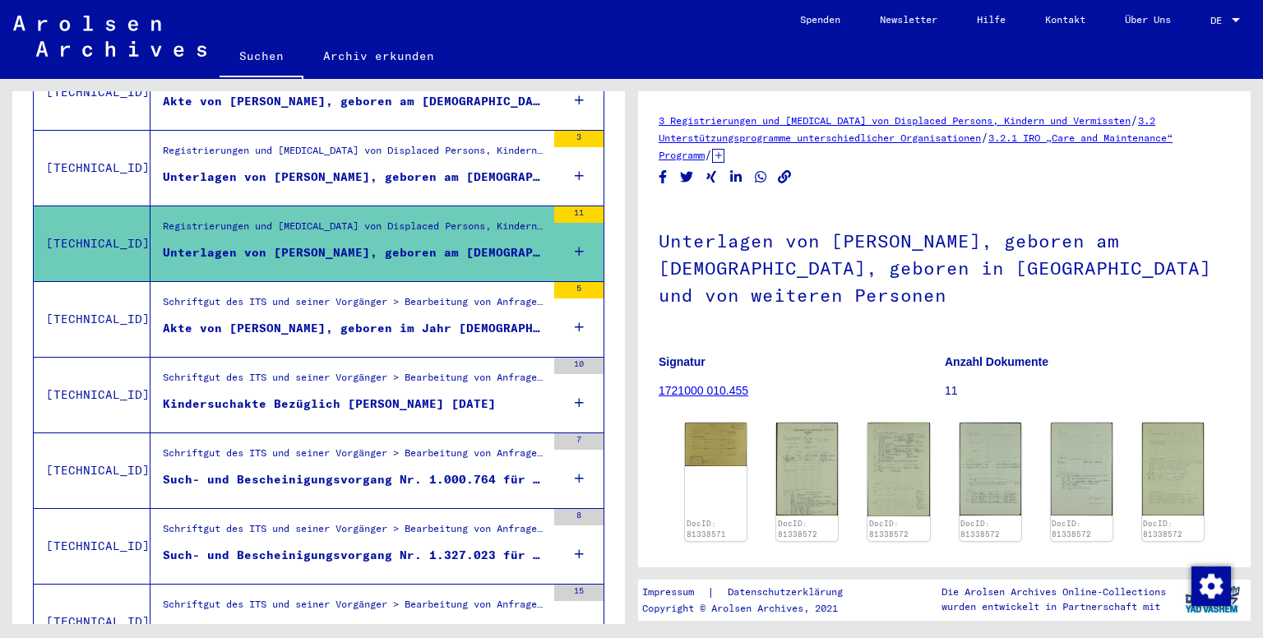
click at [451, 320] on div "Akte von [PERSON_NAME], geboren im Jahr [DEMOGRAPHIC_DATA]" at bounding box center [354, 328] width 383 height 17
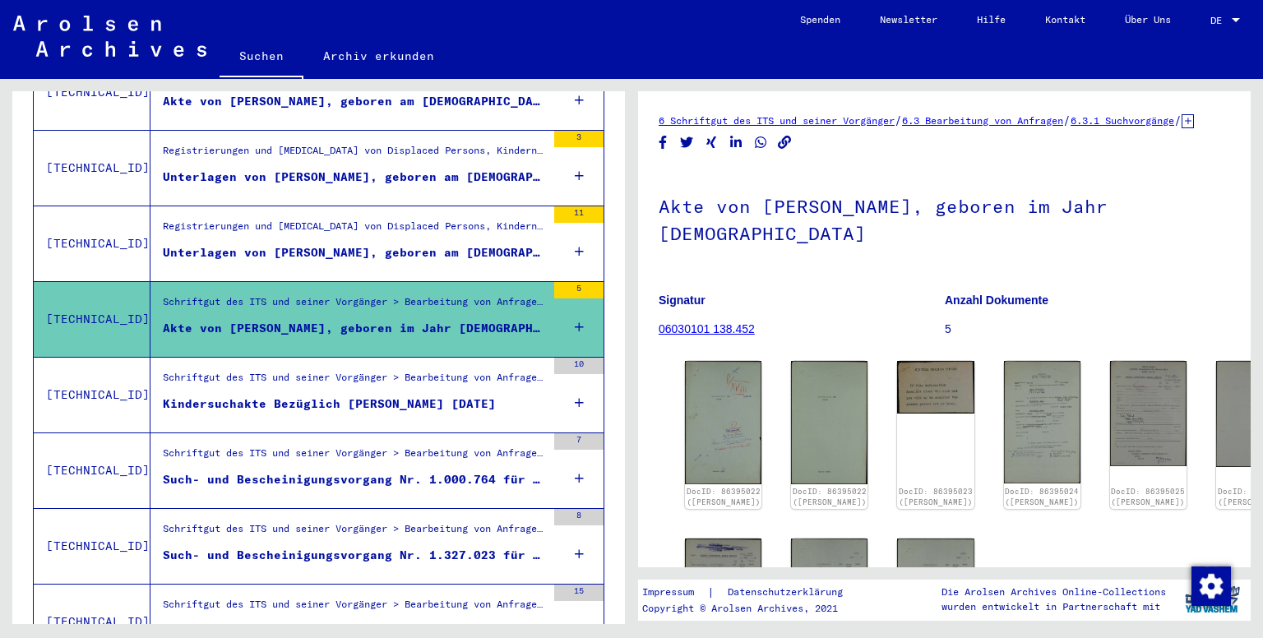
click at [477, 396] on div "Kindersuchakte Bezüglich [PERSON_NAME] [DATE]" at bounding box center [329, 404] width 333 height 17
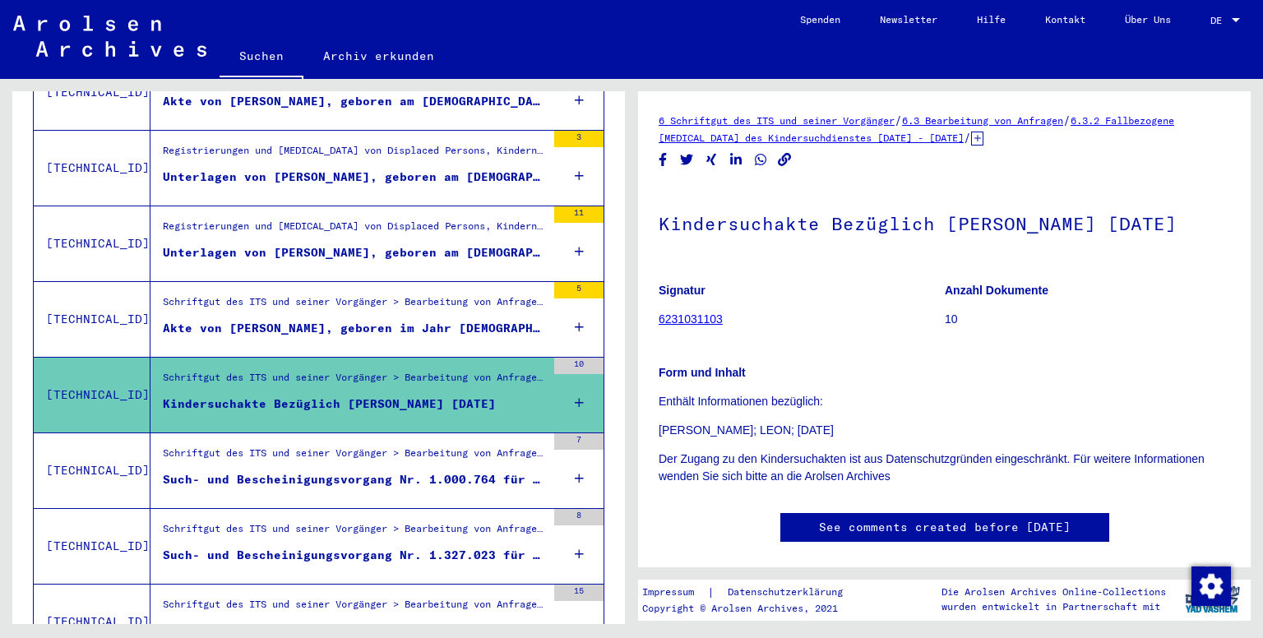
click at [479, 471] on div "Such- und Bescheinigungsvorgang Nr. 1.000.764 für [PERSON_NAME] geboren [DEMOGR…" at bounding box center [354, 479] width 383 height 17
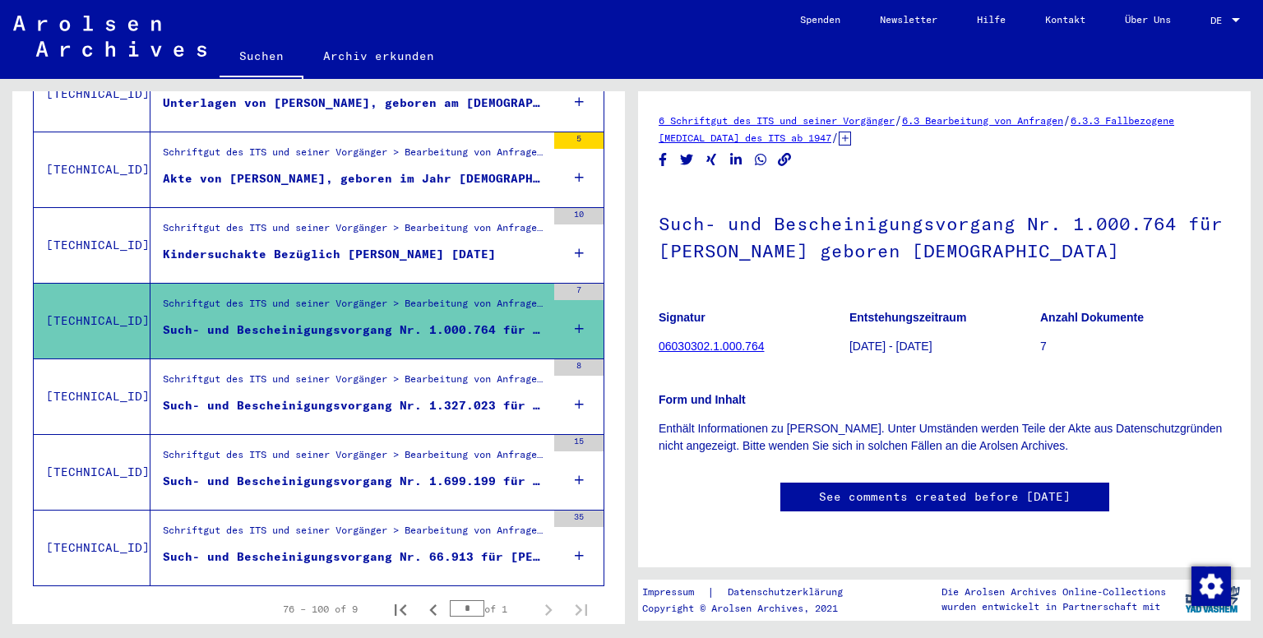
scroll to position [540, 0]
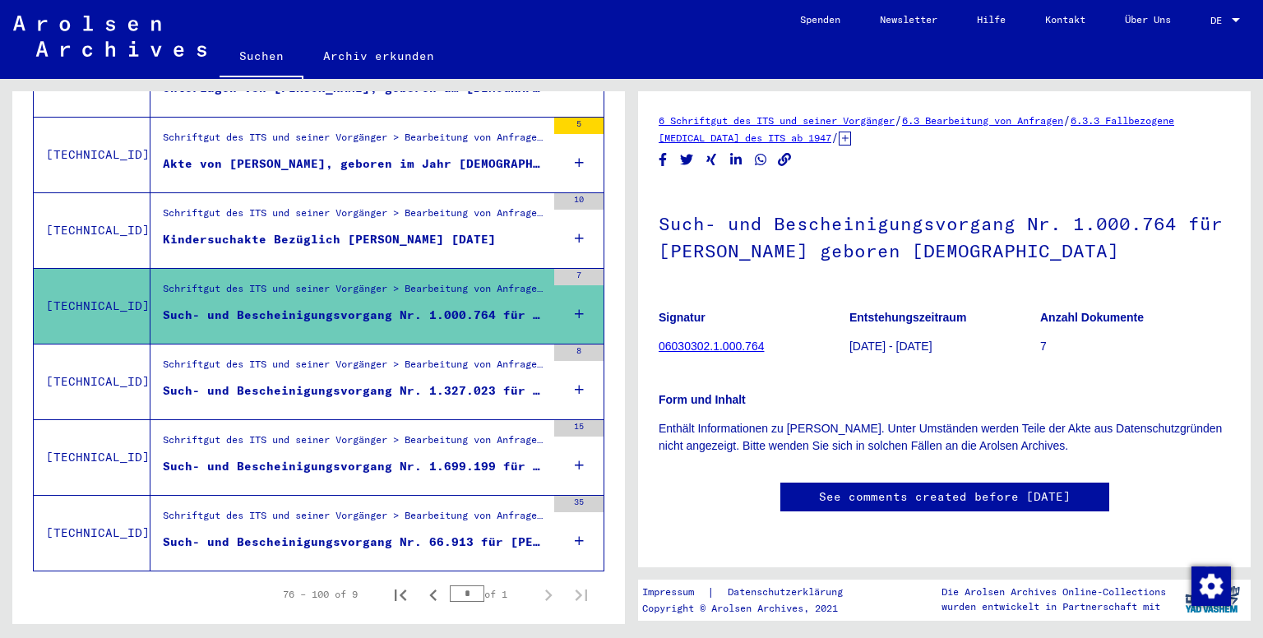
drag, startPoint x: 461, startPoint y: 569, endPoint x: 446, endPoint y: 569, distance: 14.8
click at [450, 586] on input "*" at bounding box center [467, 594] width 35 height 16
click at [433, 357] on div "Schriftgut des ITS und seiner Vorgänger > Bearbeitung von Anfragen > Fallbezoge…" at bounding box center [354, 368] width 383 height 23
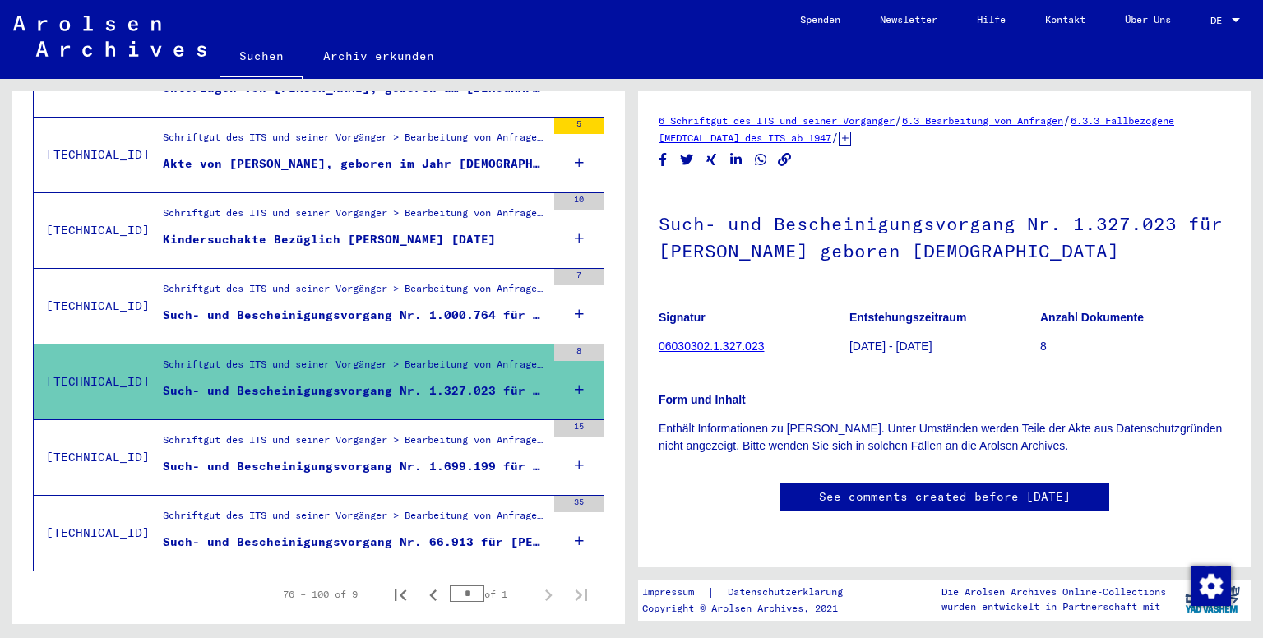
click at [451, 433] on div "Schriftgut des ITS und seiner Vorgänger > Bearbeitung von Anfragen > Fallbezoge…" at bounding box center [354, 444] width 383 height 23
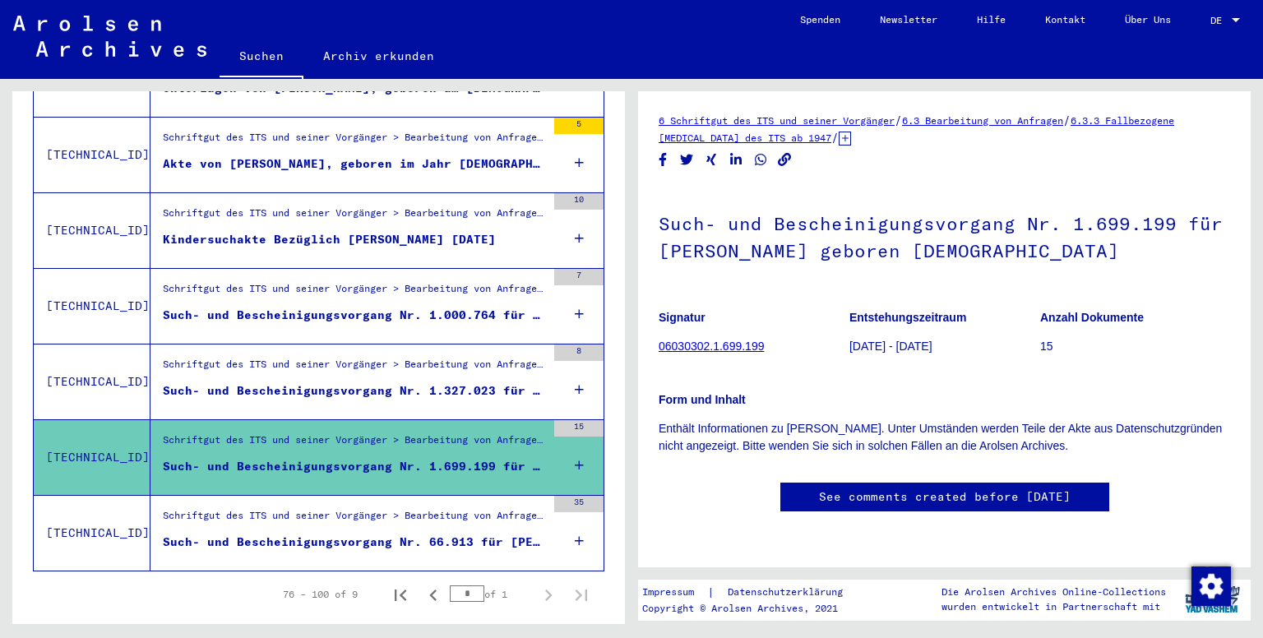
scroll to position [559, 0]
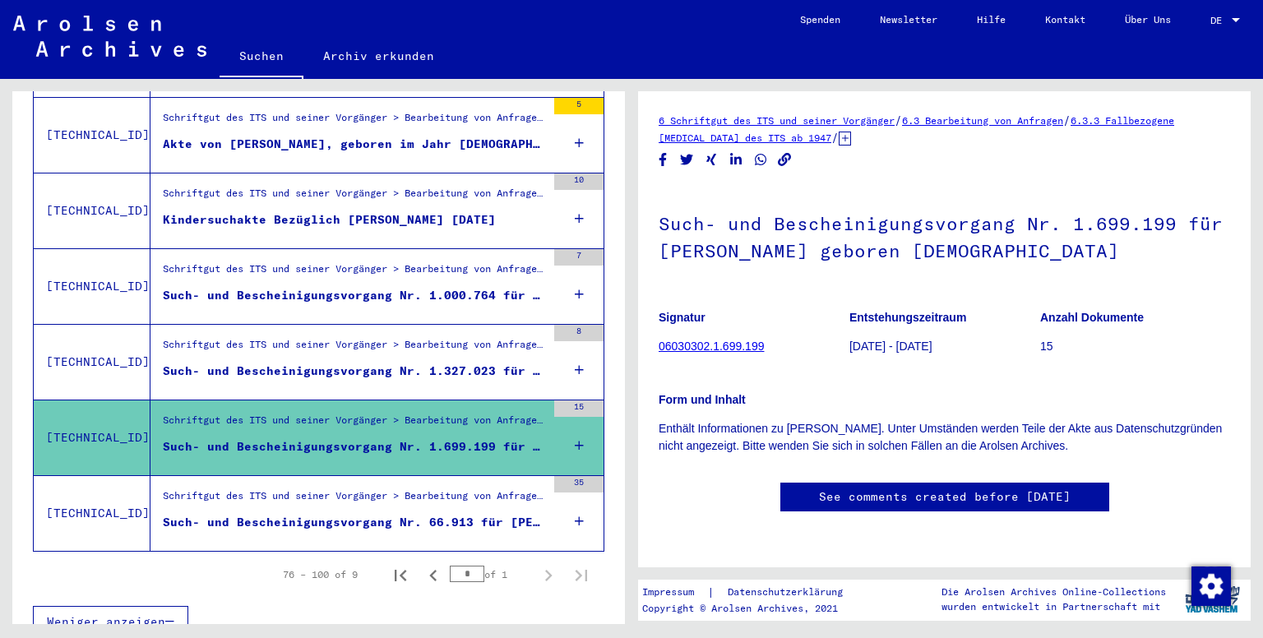
click at [451, 489] on div "Schriftgut des ITS und seiner Vorgänger > Bearbeitung von Anfragen > Fallbezoge…" at bounding box center [354, 500] width 383 height 23
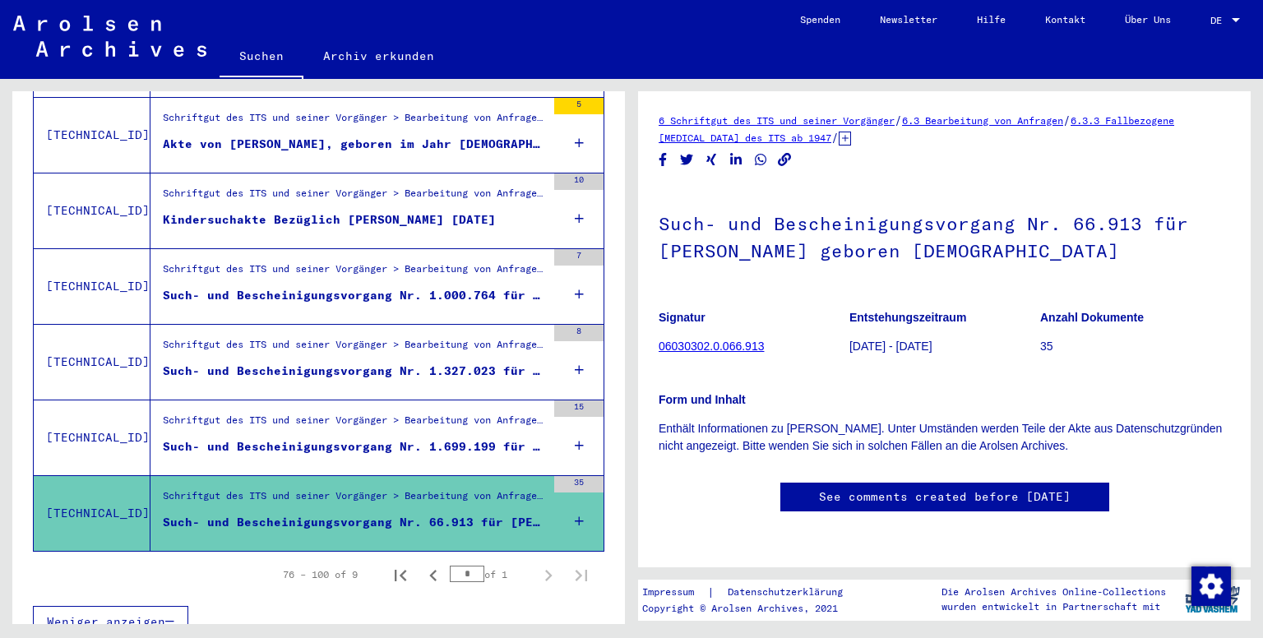
drag, startPoint x: 453, startPoint y: 553, endPoint x: 414, endPoint y: 553, distance: 39.5
click at [415, 558] on div "76 – 100 of 9 * of 1" at bounding box center [430, 574] width 335 height 33
type input "*"
click at [458, 566] on input "*" at bounding box center [467, 574] width 35 height 16
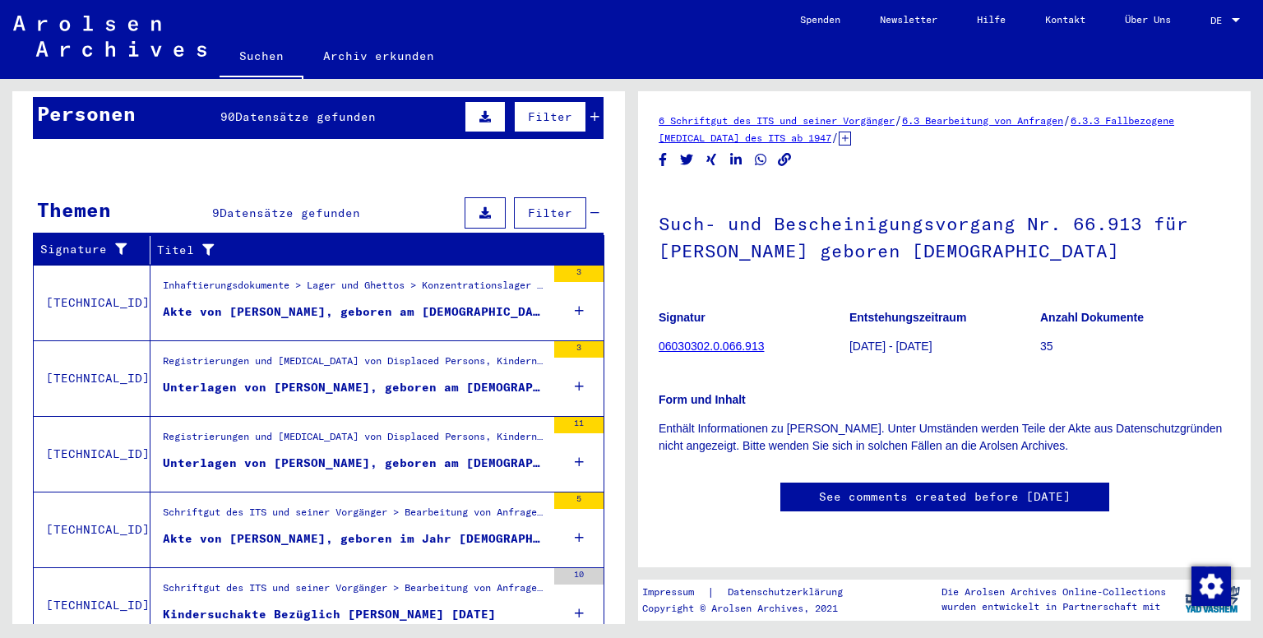
click at [297, 303] on div "Akte von [PERSON_NAME], geboren am [DEMOGRAPHIC_DATA], geboren in [GEOGRAPHIC_D…" at bounding box center [354, 311] width 383 height 17
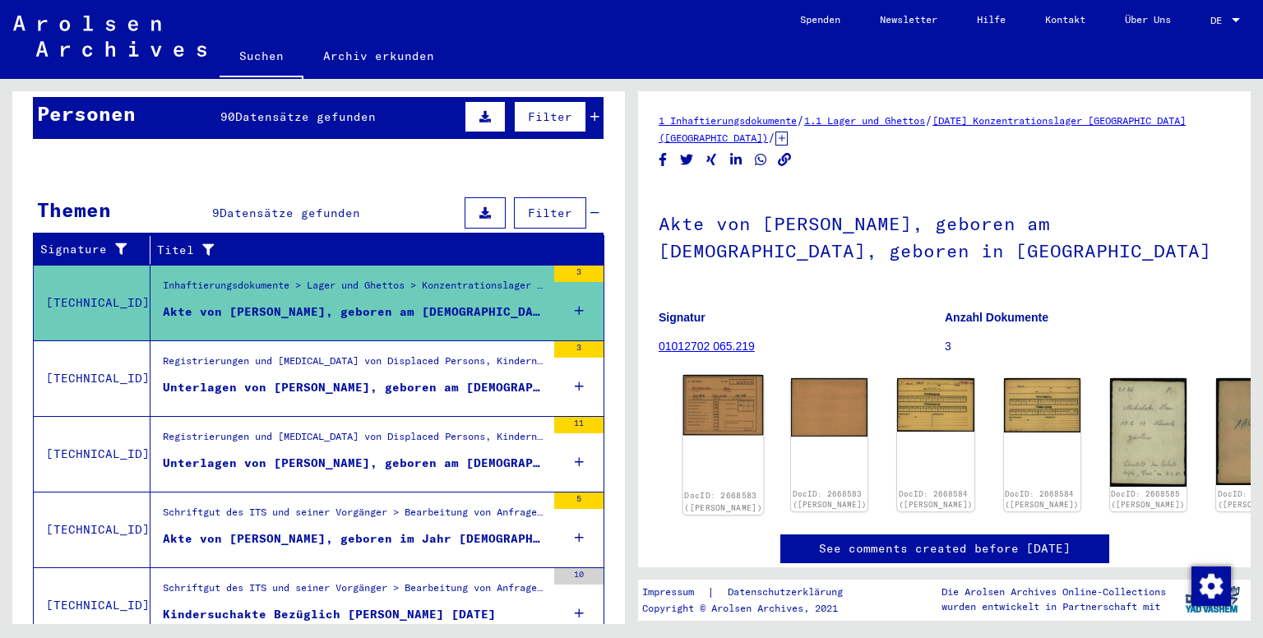
click at [716, 412] on img at bounding box center [723, 405] width 81 height 60
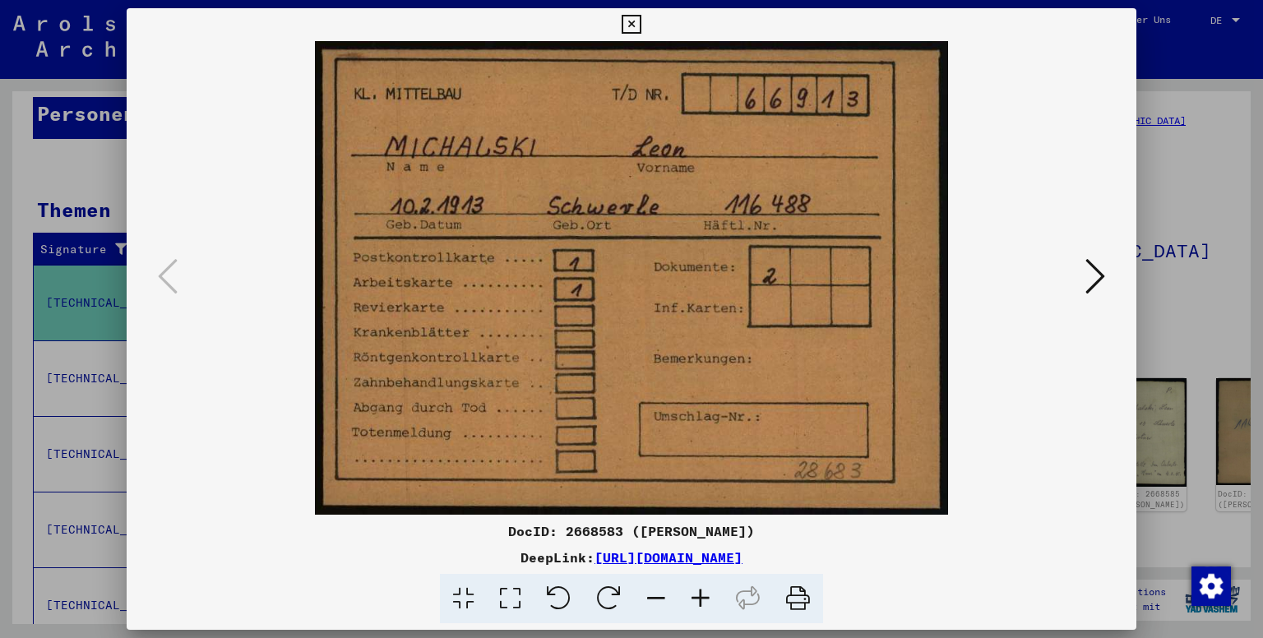
click at [1086, 284] on icon at bounding box center [1096, 276] width 20 height 39
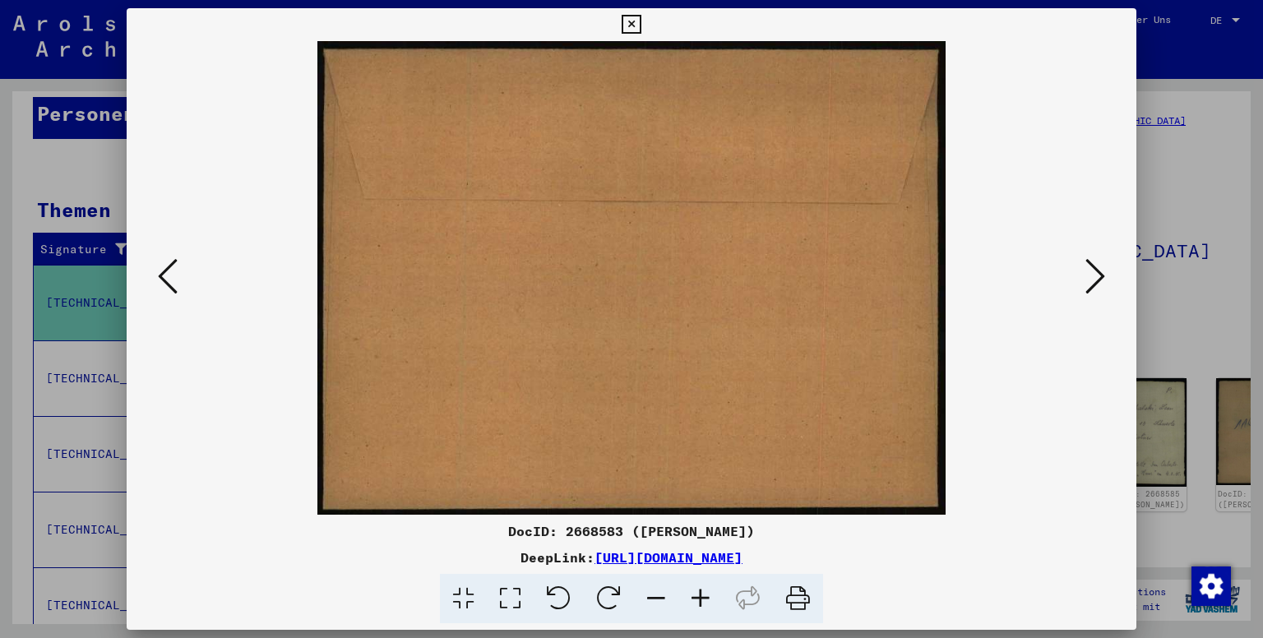
click at [1086, 284] on icon at bounding box center [1096, 276] width 20 height 39
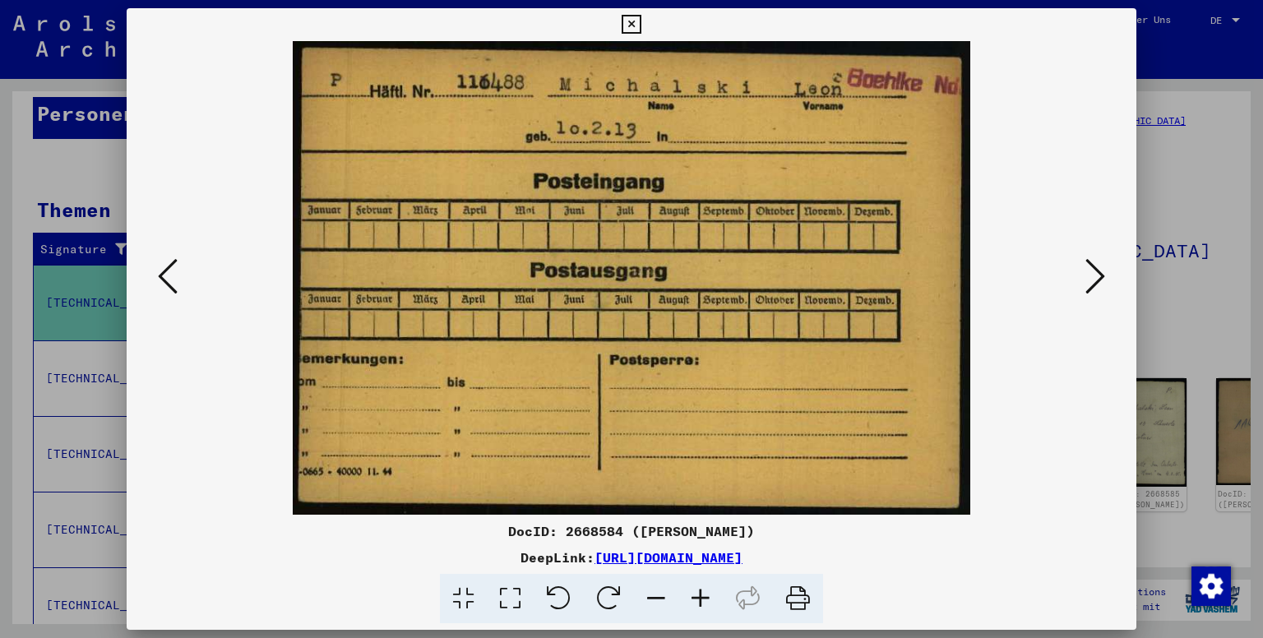
click at [1158, 231] on div at bounding box center [631, 319] width 1263 height 638
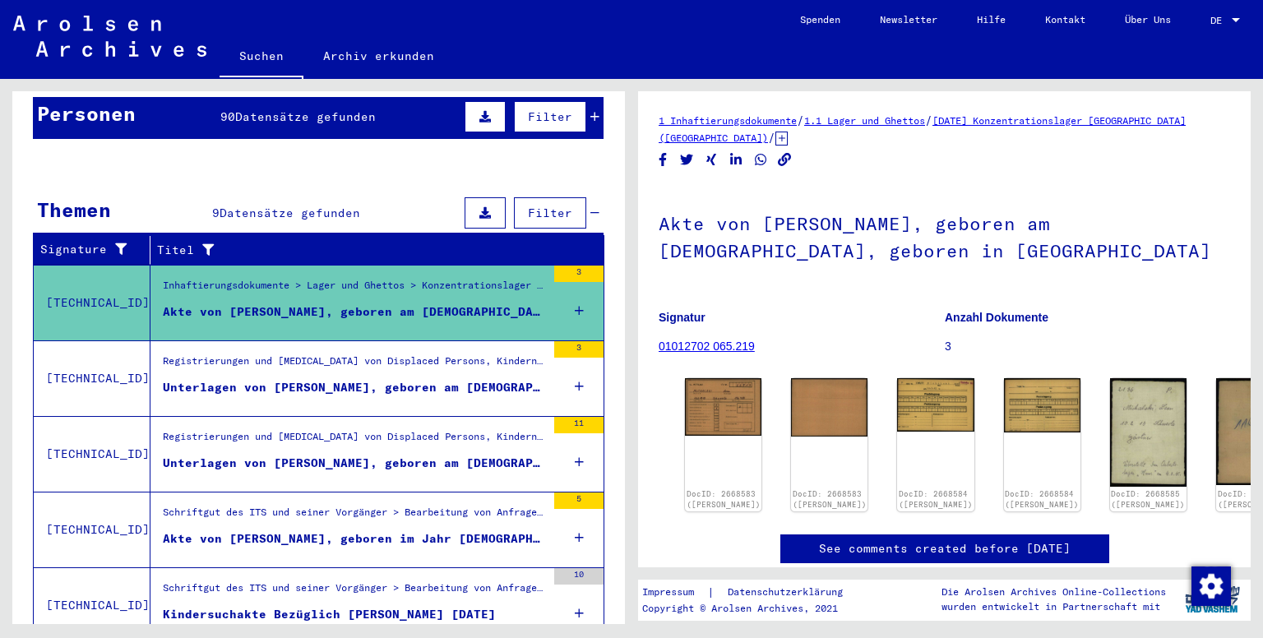
click at [478, 379] on div "Unterlagen von [PERSON_NAME], geboren am [DEMOGRAPHIC_DATA], geboren in [GEOGRA…" at bounding box center [354, 387] width 383 height 17
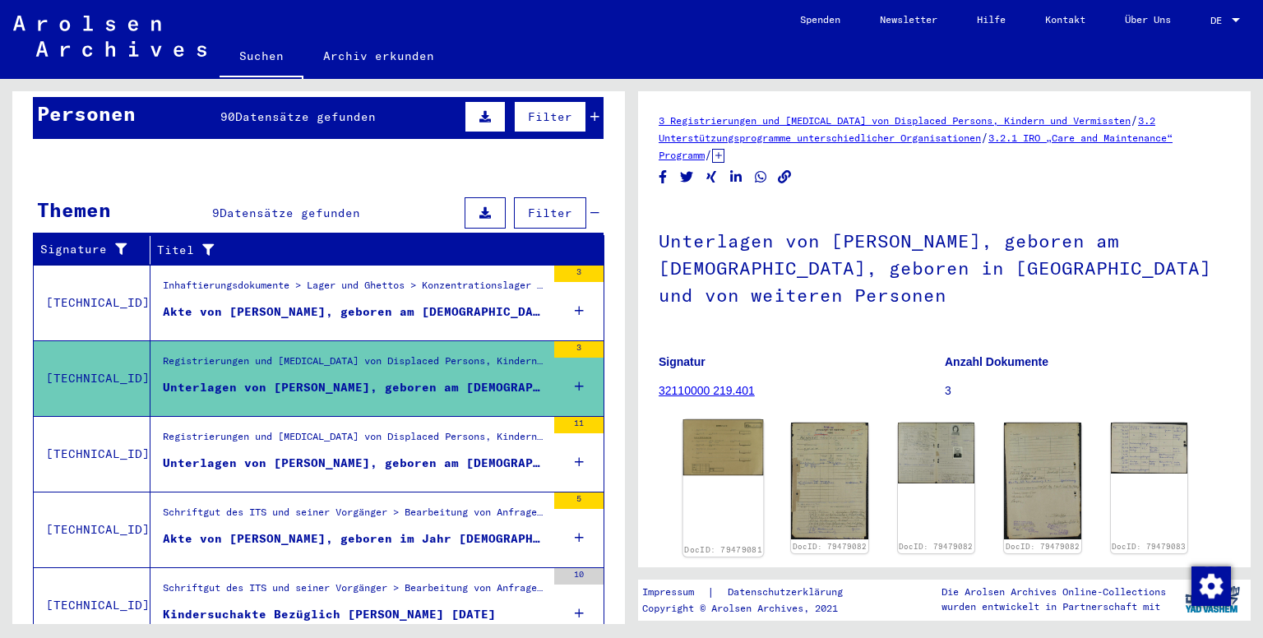
click at [751, 455] on img at bounding box center [723, 447] width 81 height 56
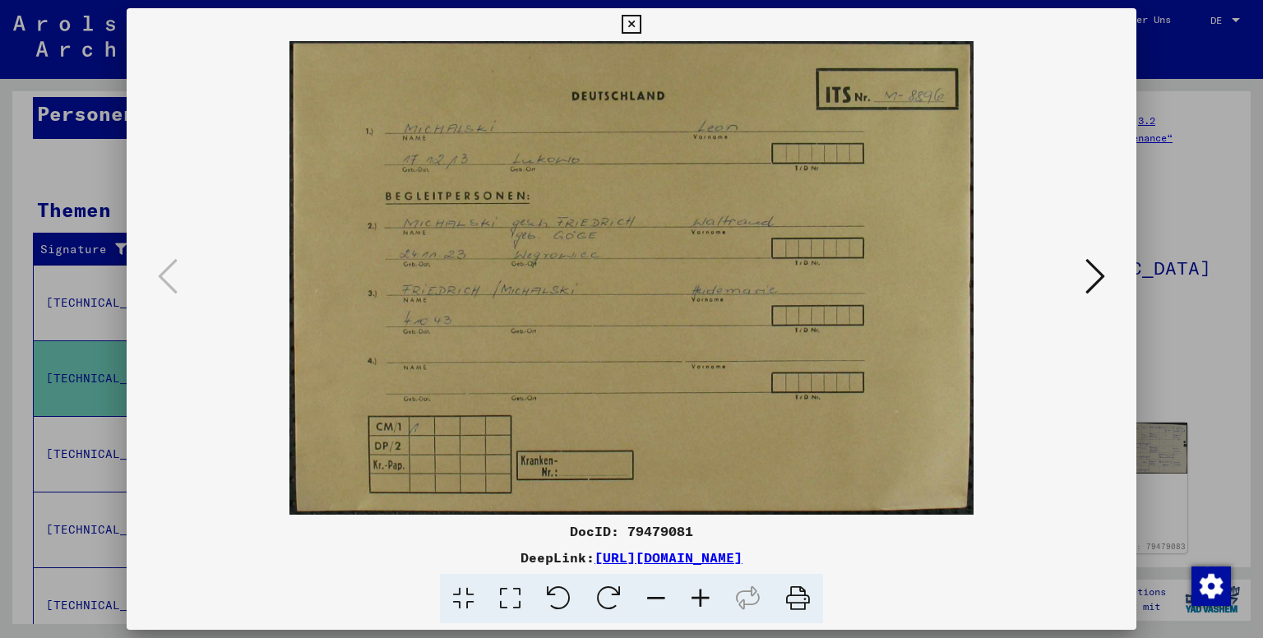
click at [1142, 339] on div at bounding box center [631, 319] width 1263 height 638
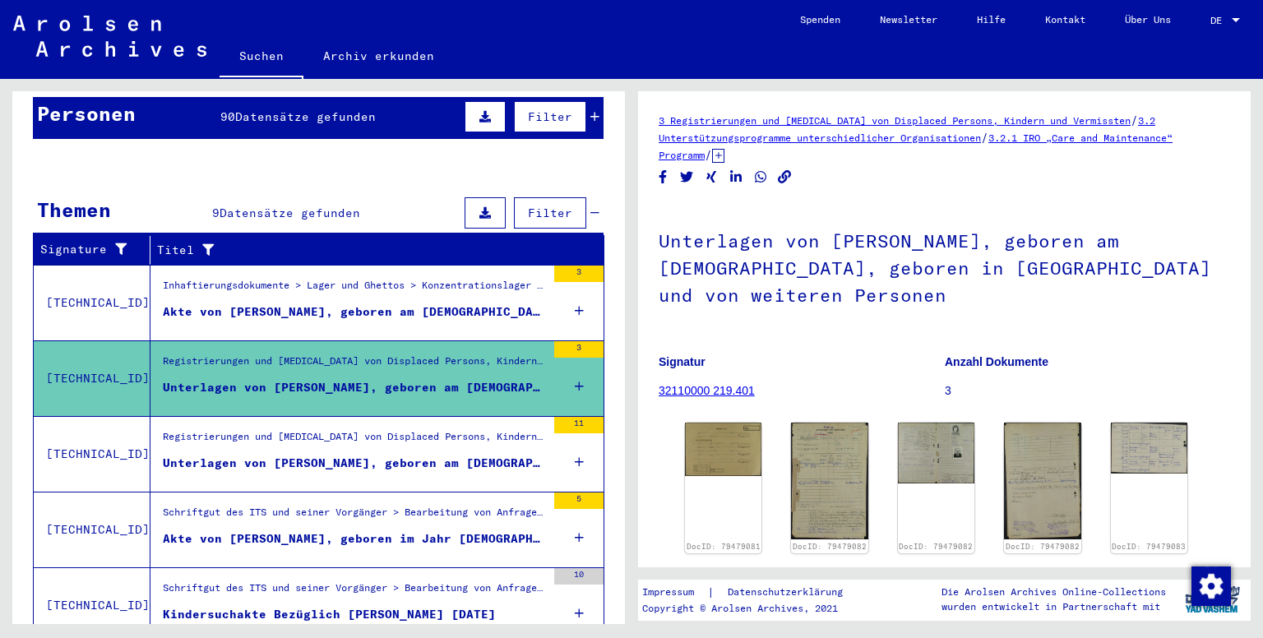
click at [511, 431] on div "Registrierungen und [MEDICAL_DATA] von Displaced Persons, Kindern und Vermisste…" at bounding box center [354, 440] width 383 height 23
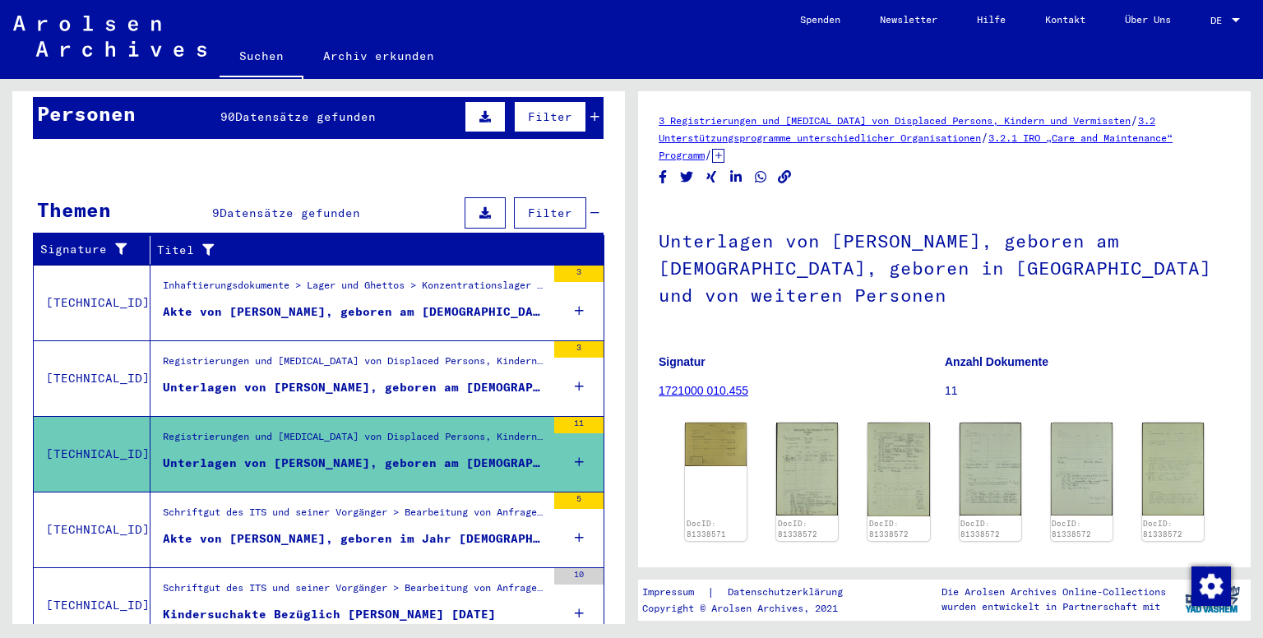
click at [464, 505] on div "Schriftgut des ITS und seiner Vorgänger > Bearbeitung von Anfragen > Suchvorgän…" at bounding box center [354, 516] width 383 height 23
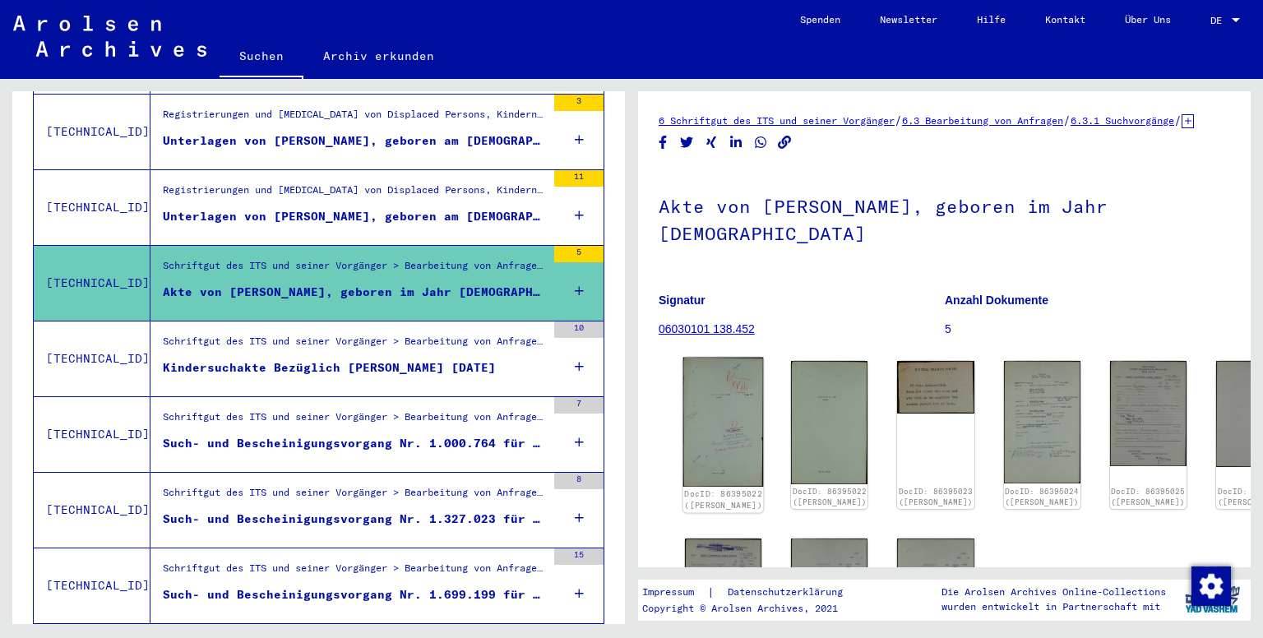
click at [725, 419] on img at bounding box center [723, 422] width 81 height 129
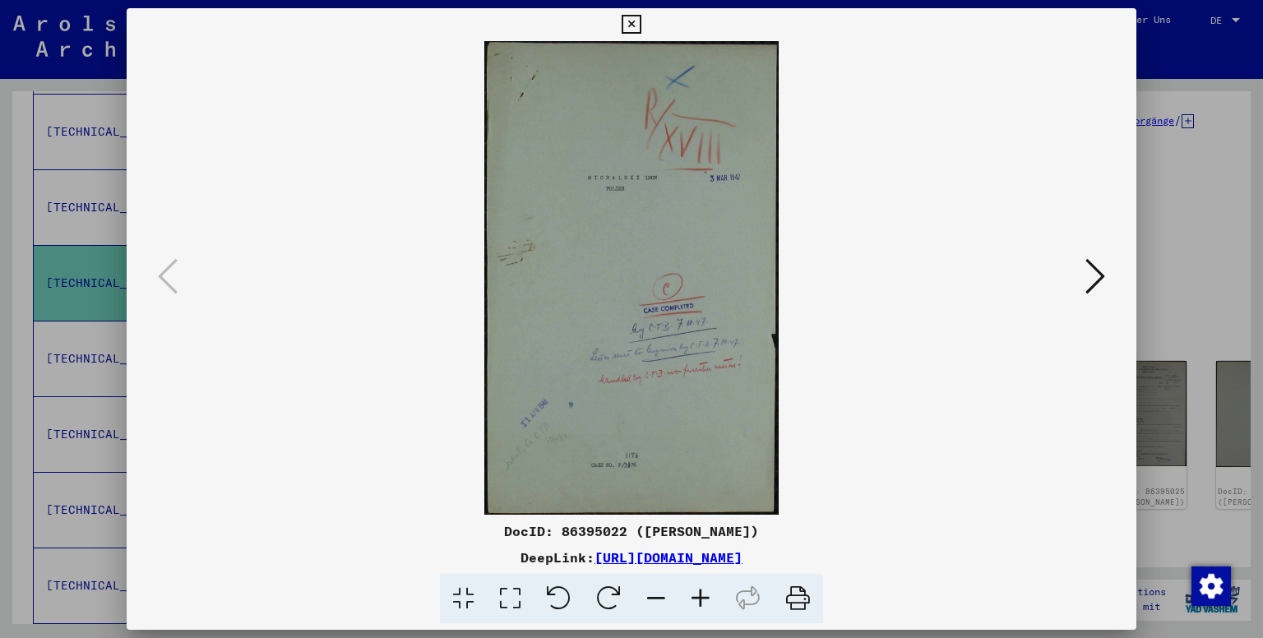
click at [1099, 278] on icon at bounding box center [1096, 276] width 20 height 39
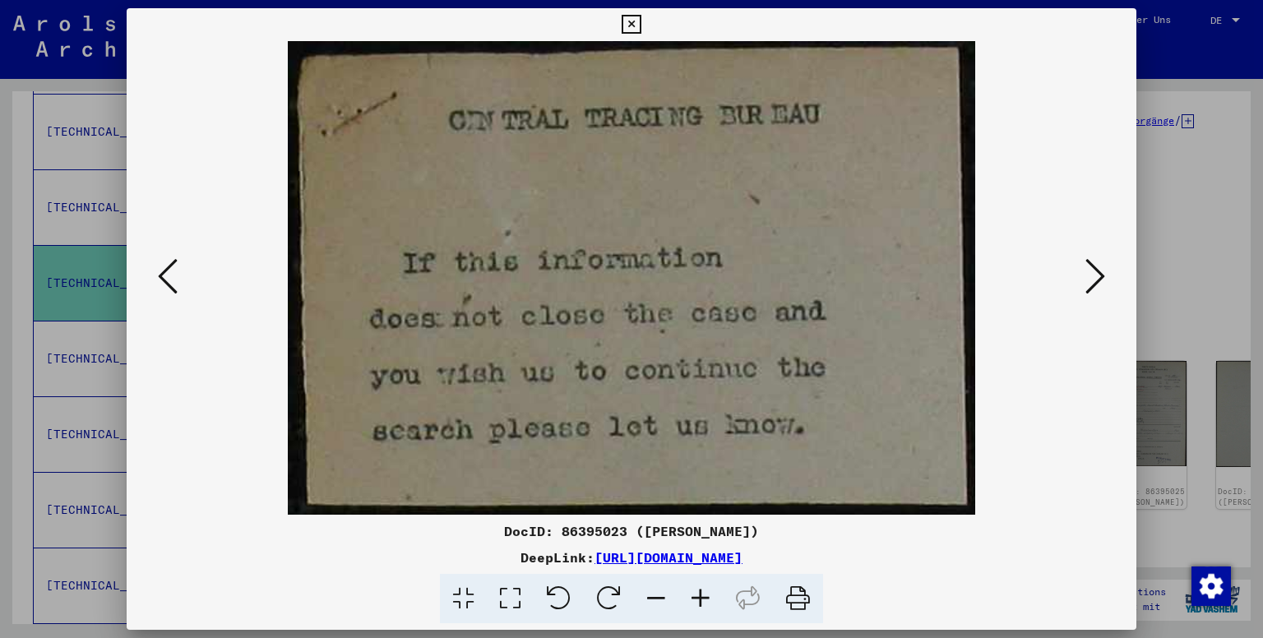
click at [1099, 278] on icon at bounding box center [1096, 276] width 20 height 39
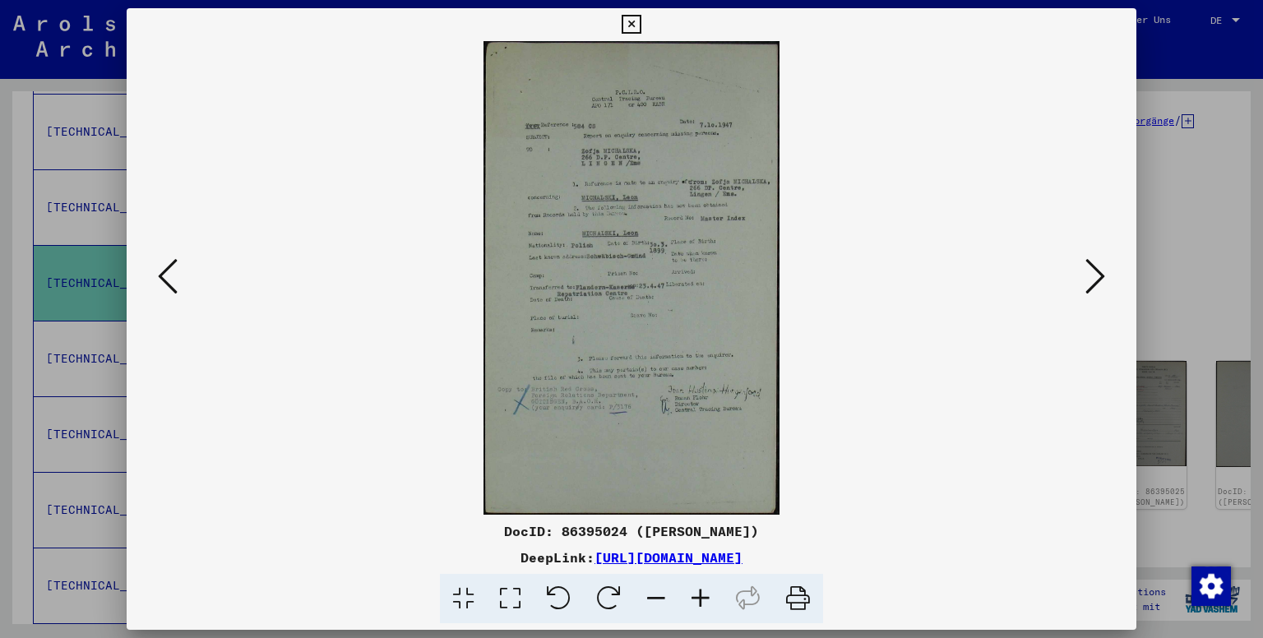
click at [1092, 266] on icon at bounding box center [1096, 276] width 20 height 39
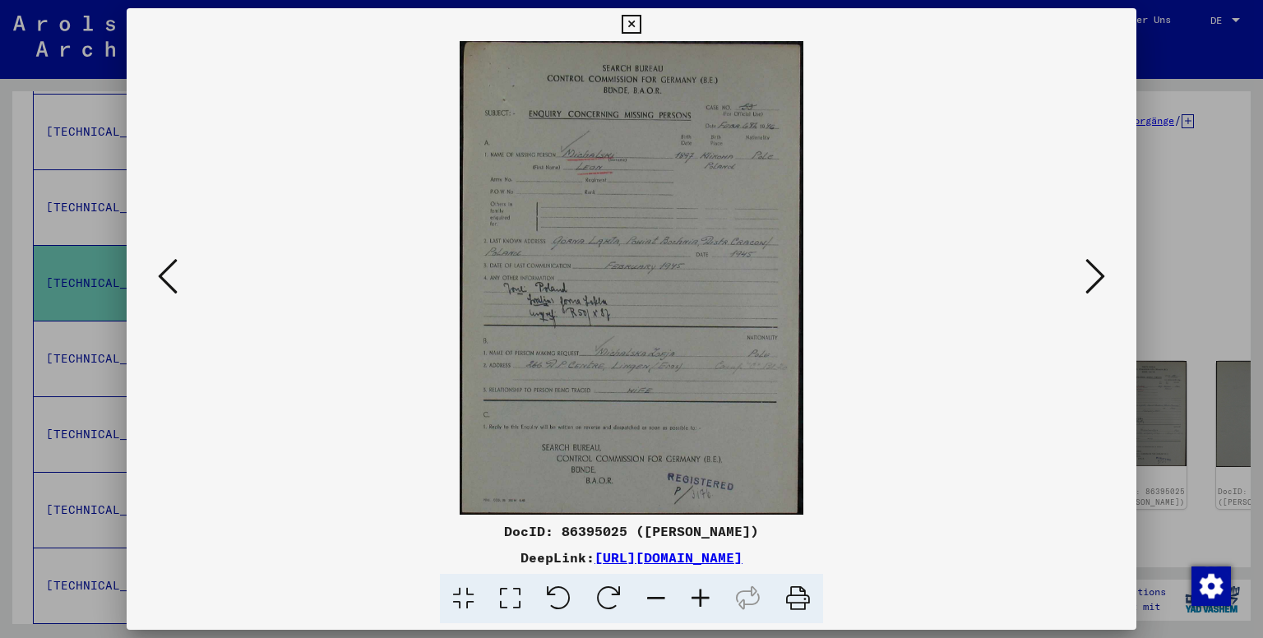
click at [1105, 271] on icon at bounding box center [1096, 276] width 20 height 39
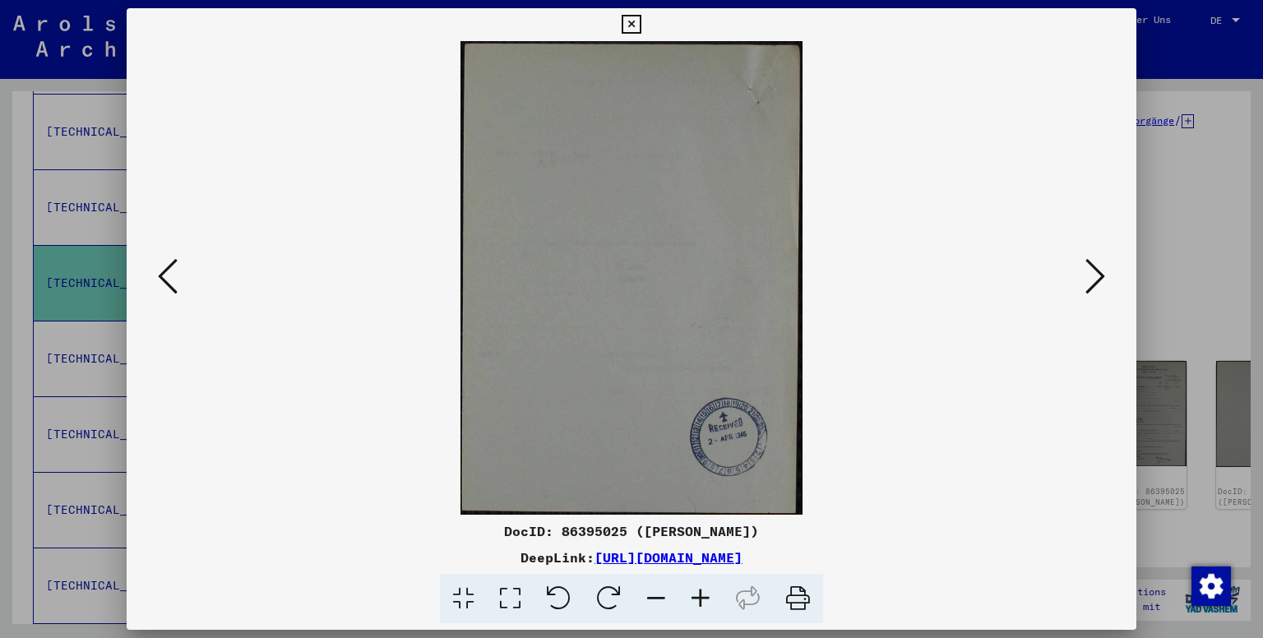
click at [1102, 272] on icon at bounding box center [1096, 276] width 20 height 39
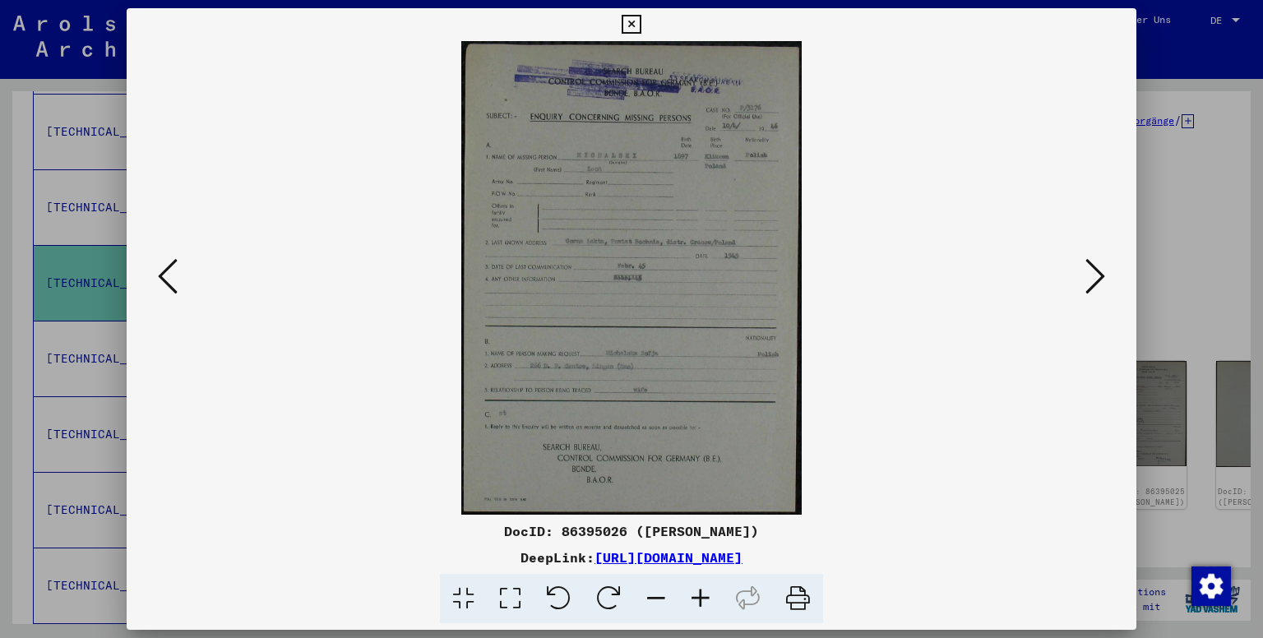
click at [1102, 272] on icon at bounding box center [1096, 276] width 20 height 39
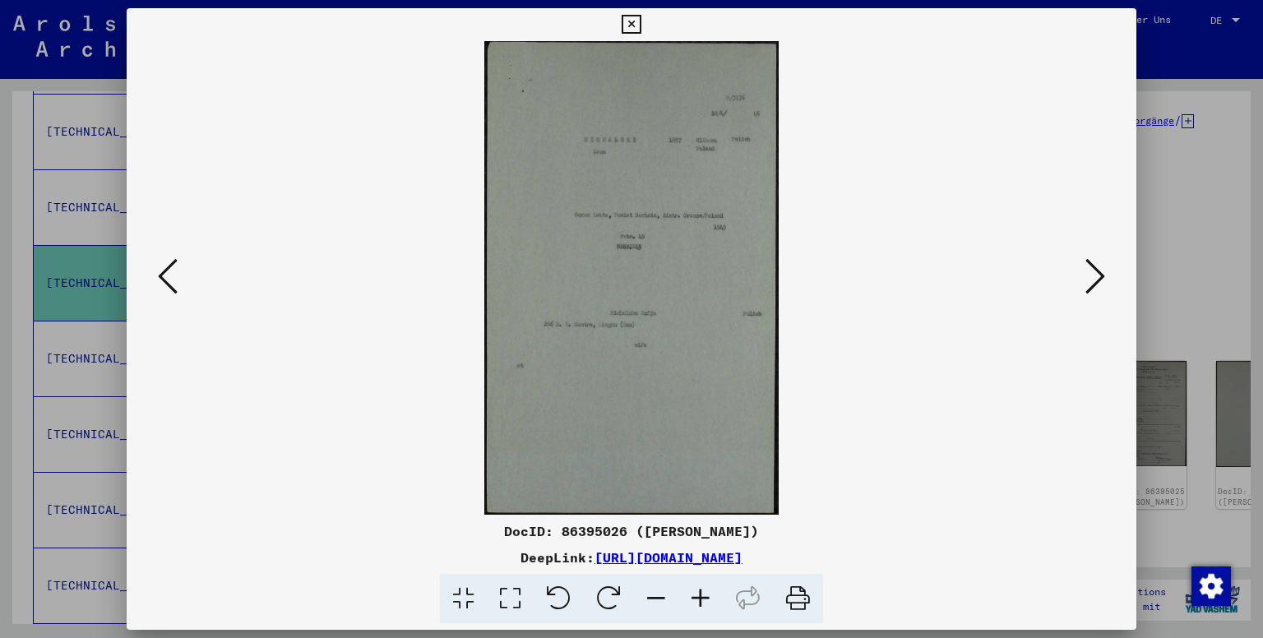
click at [1102, 272] on icon at bounding box center [1096, 276] width 20 height 39
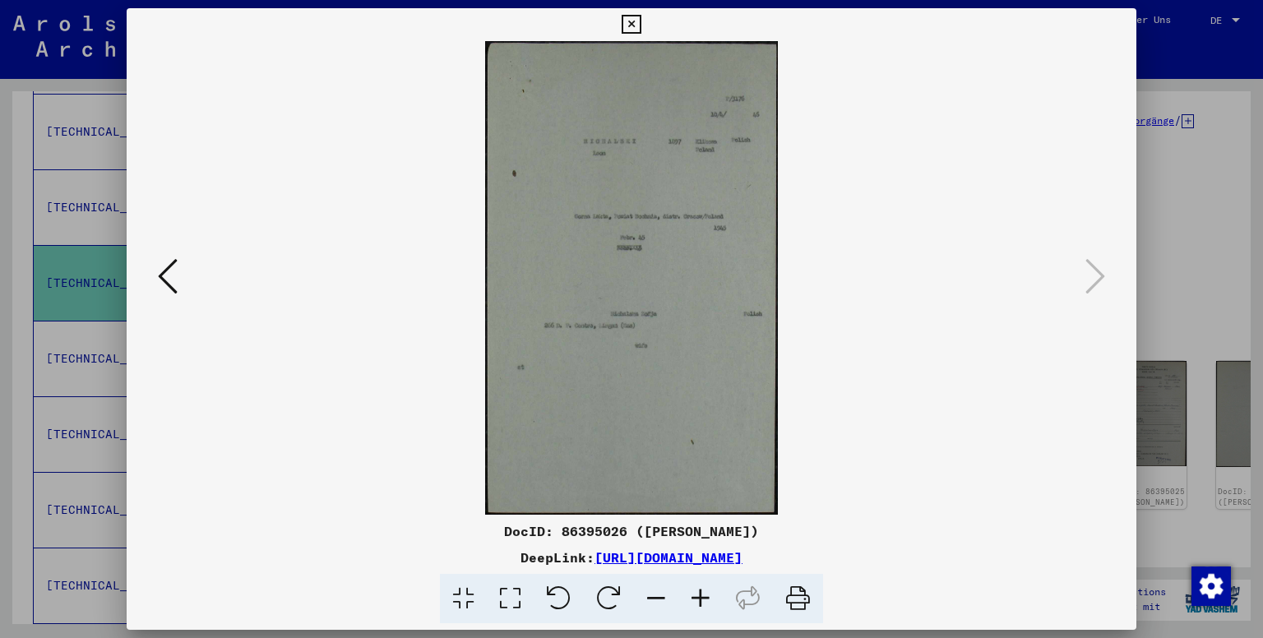
click at [632, 21] on icon at bounding box center [631, 25] width 19 height 20
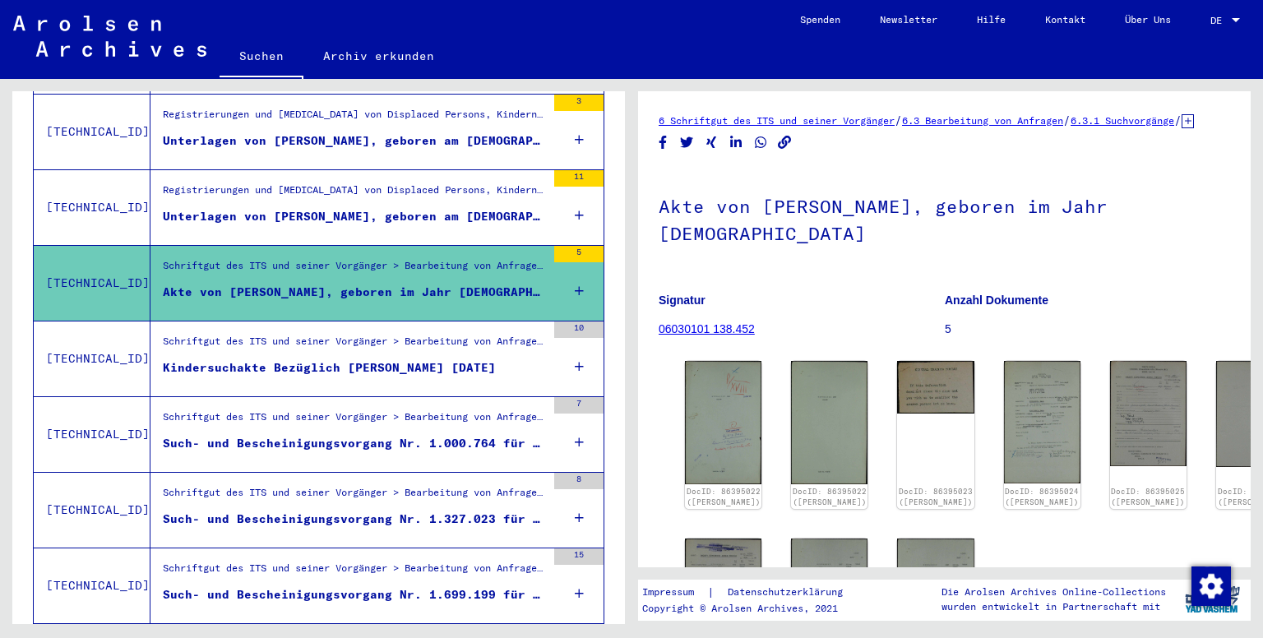
click at [438, 334] on div "Schriftgut des ITS und seiner Vorgänger > Bearbeitung von Anfragen > Fallbezoge…" at bounding box center [354, 345] width 383 height 23
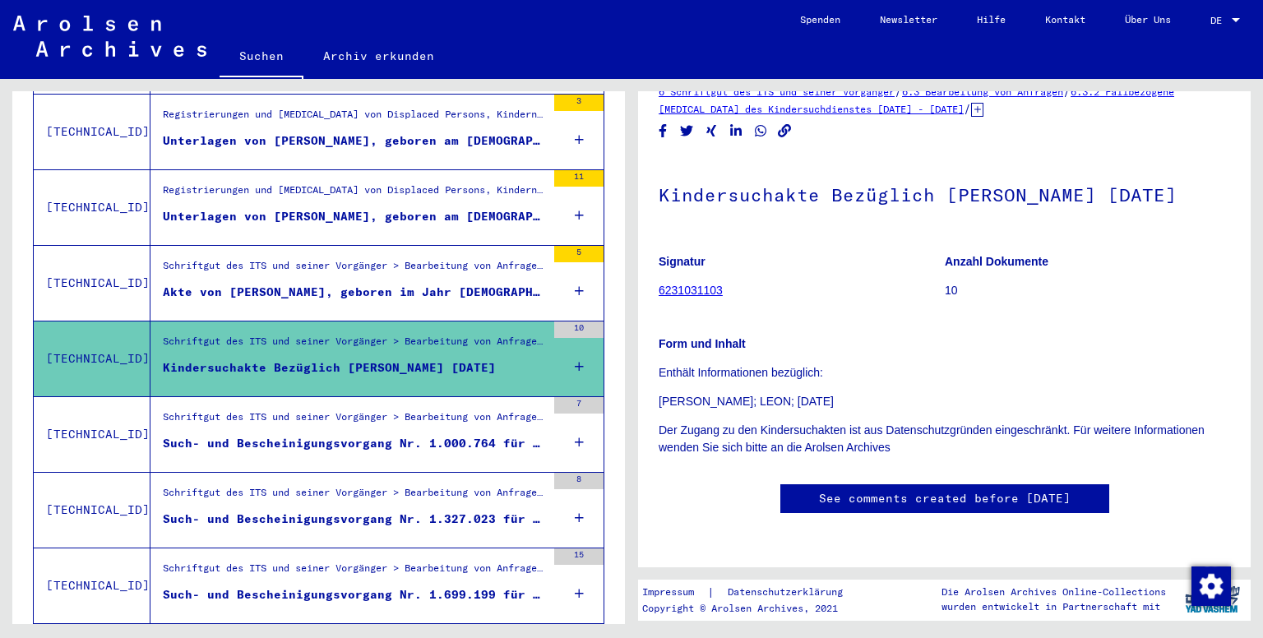
scroll to position [164, 0]
click at [453, 410] on div "Schriftgut des ITS und seiner Vorgänger > Bearbeitung von Anfragen > Fallbezoge…" at bounding box center [354, 421] width 383 height 23
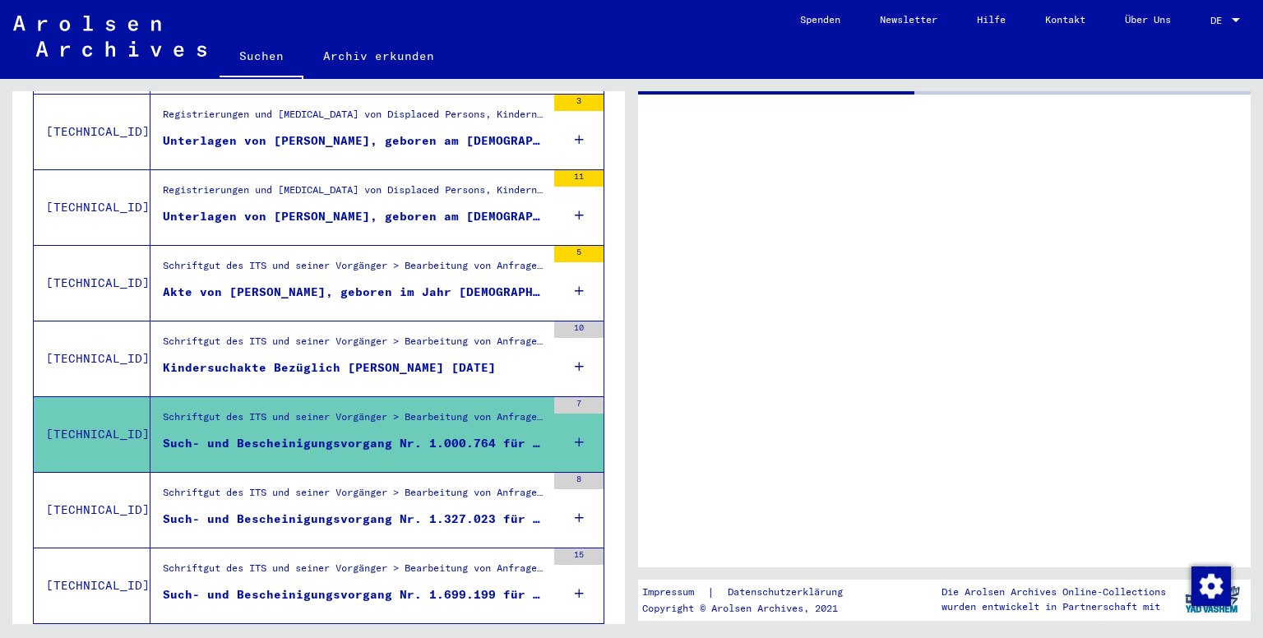
click at [453, 410] on div "Schriftgut des ITS und seiner Vorgänger > Bearbeitung von Anfragen > Fallbezoge…" at bounding box center [354, 421] width 383 height 23
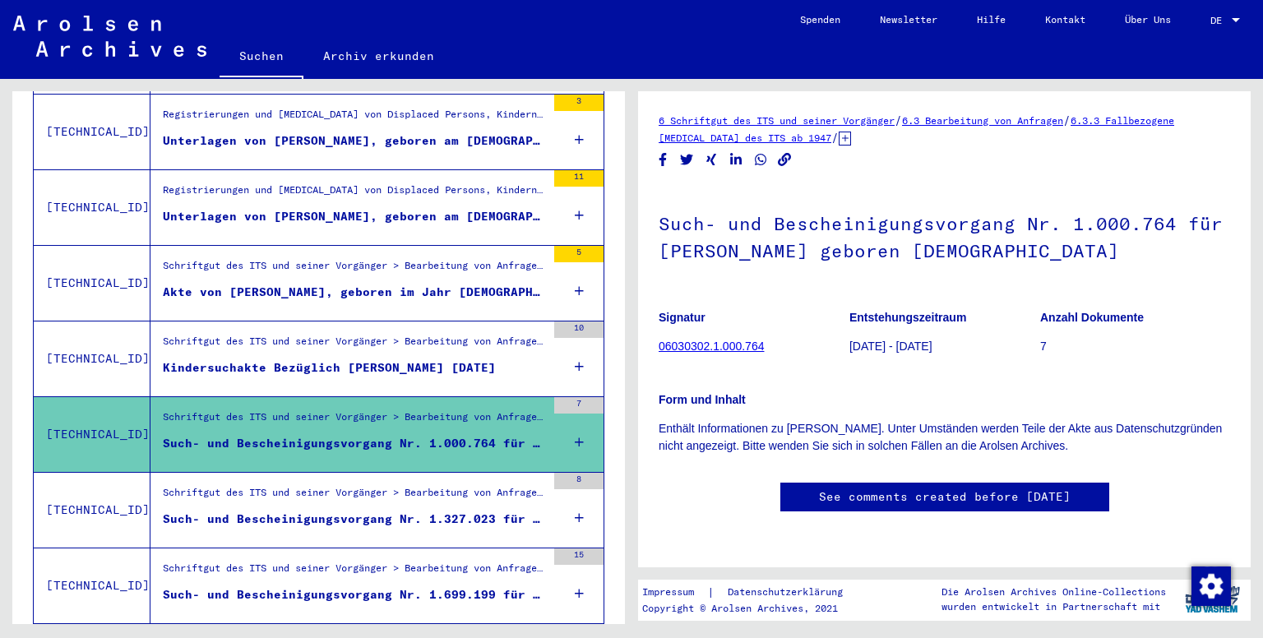
scroll to position [411, 0]
click at [512, 485] on div "Schriftgut des ITS und seiner Vorgänger > Bearbeitung von Anfragen > Fallbezoge…" at bounding box center [354, 496] width 383 height 23
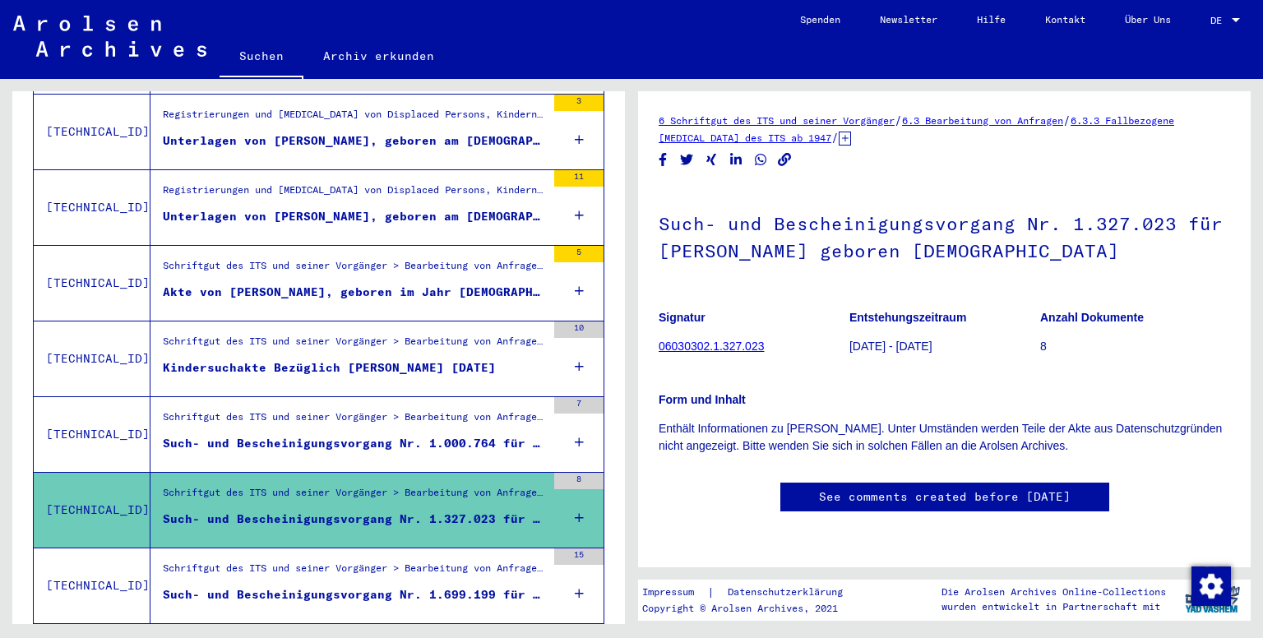
scroll to position [493, 0]
click at [514, 561] on div "Schriftgut des ITS und seiner Vorgänger > Bearbeitung von Anfragen > Fallbezoge…" at bounding box center [354, 572] width 383 height 23
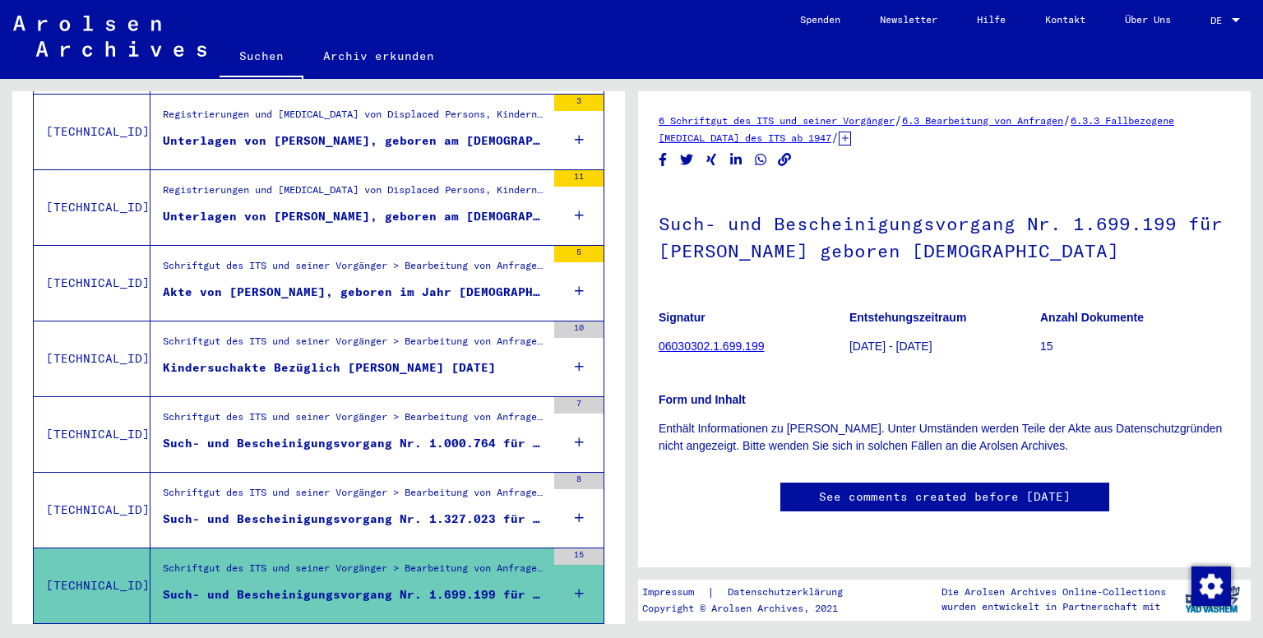
scroll to position [559, 0]
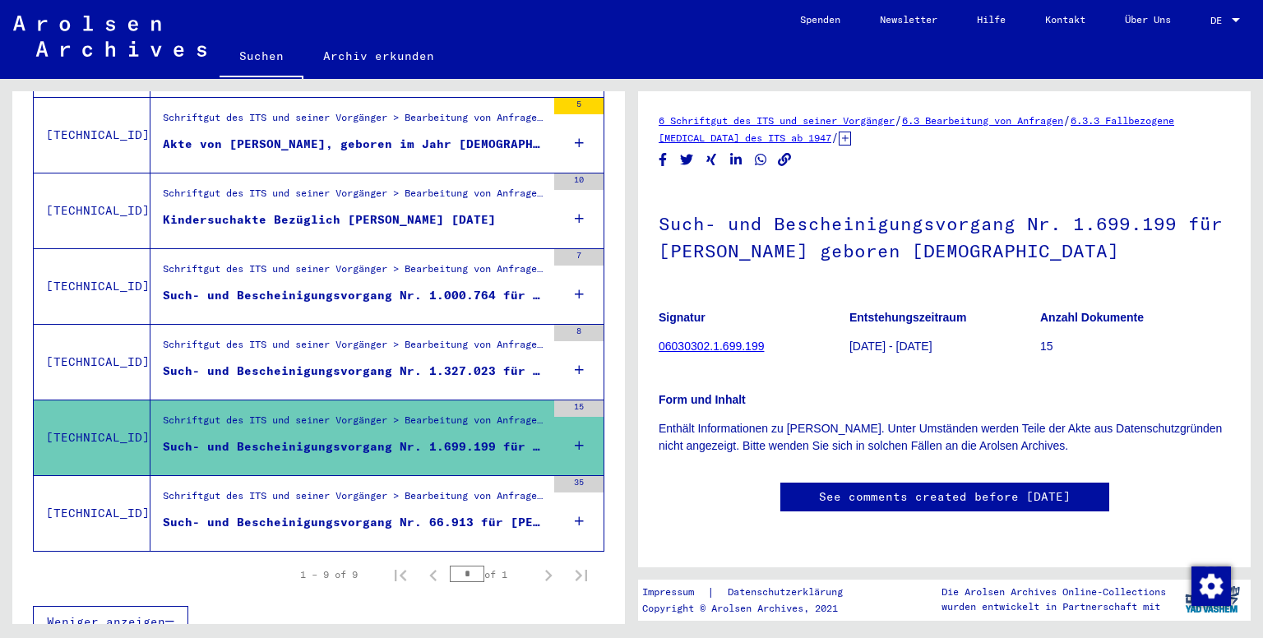
click at [484, 514] on div "Such- und Bescheinigungsvorgang Nr. 66.913 für [PERSON_NAME] geboren [DEMOGRAPH…" at bounding box center [354, 522] width 383 height 17
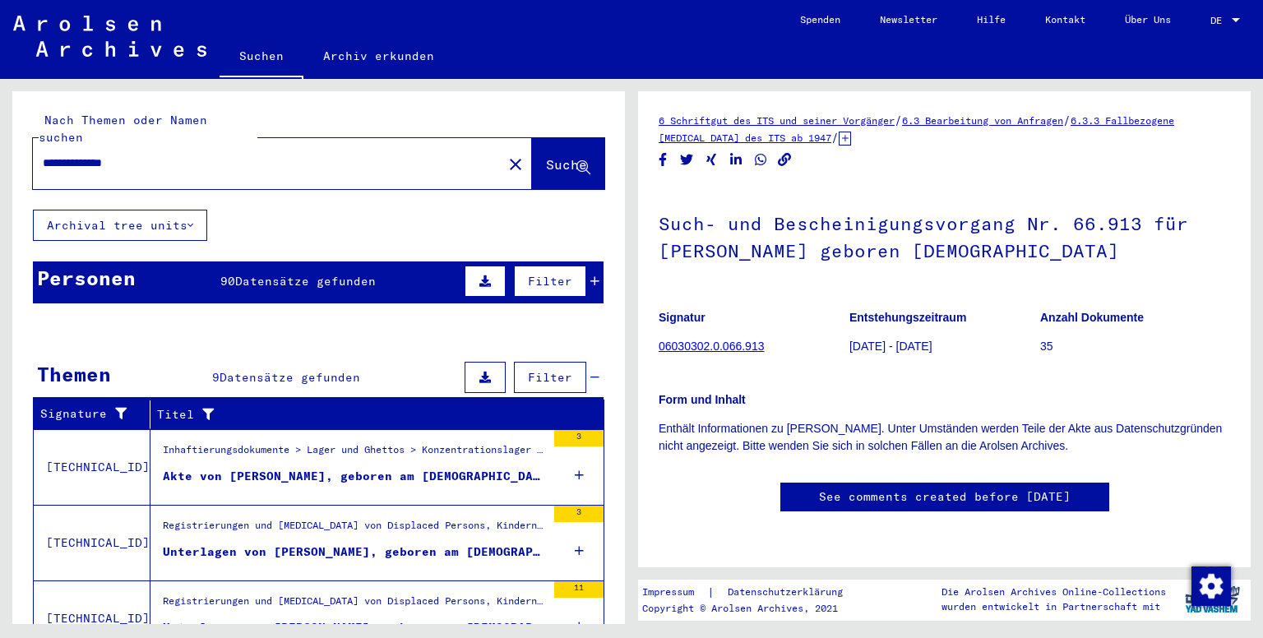
click at [151, 38] on img at bounding box center [109, 36] width 193 height 41
